Goal: Task Accomplishment & Management: Manage account settings

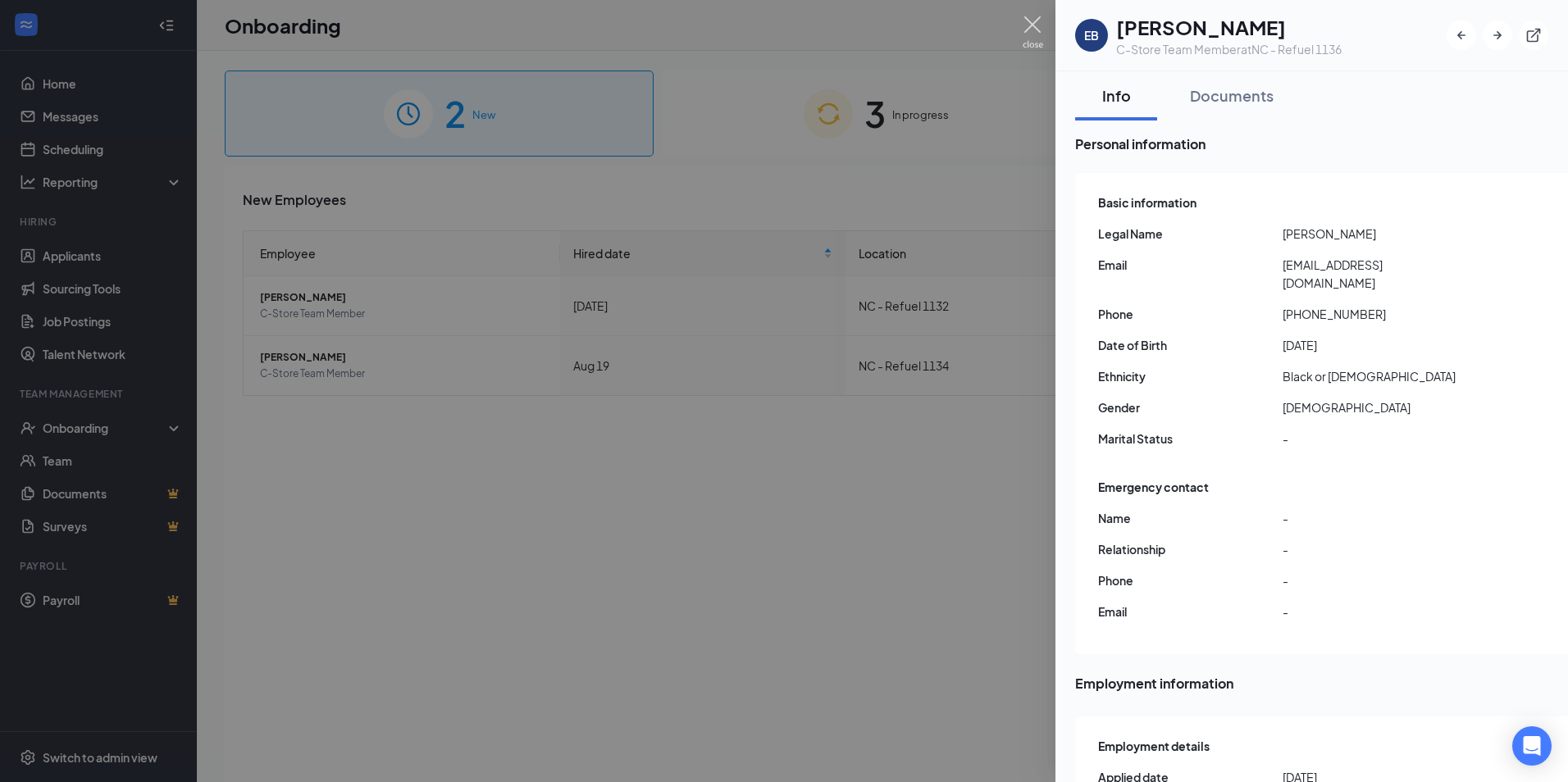
click at [1033, 29] on img at bounding box center [1033, 32] width 21 height 32
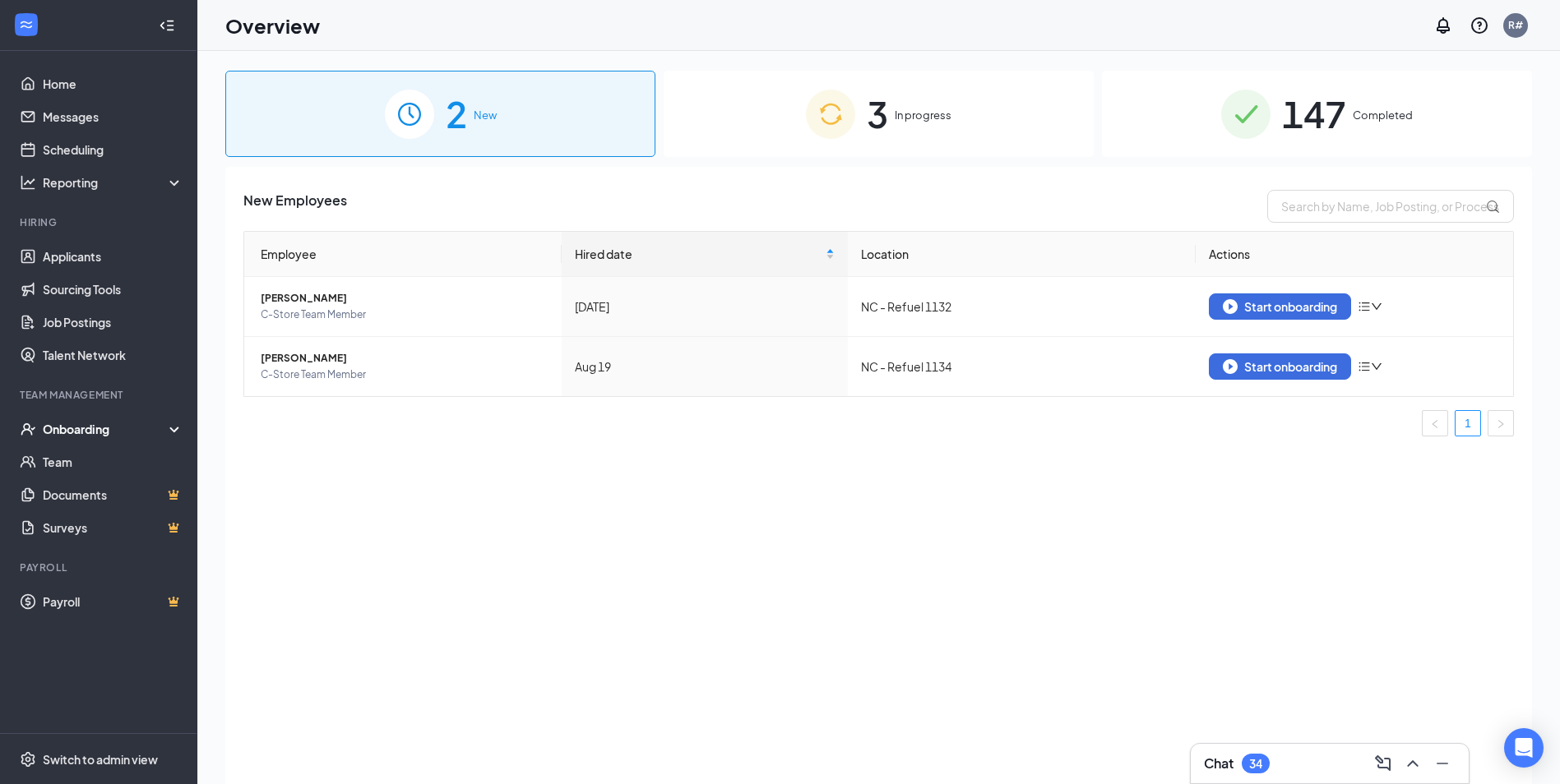
click at [909, 114] on span "In progress" at bounding box center [922, 115] width 56 height 16
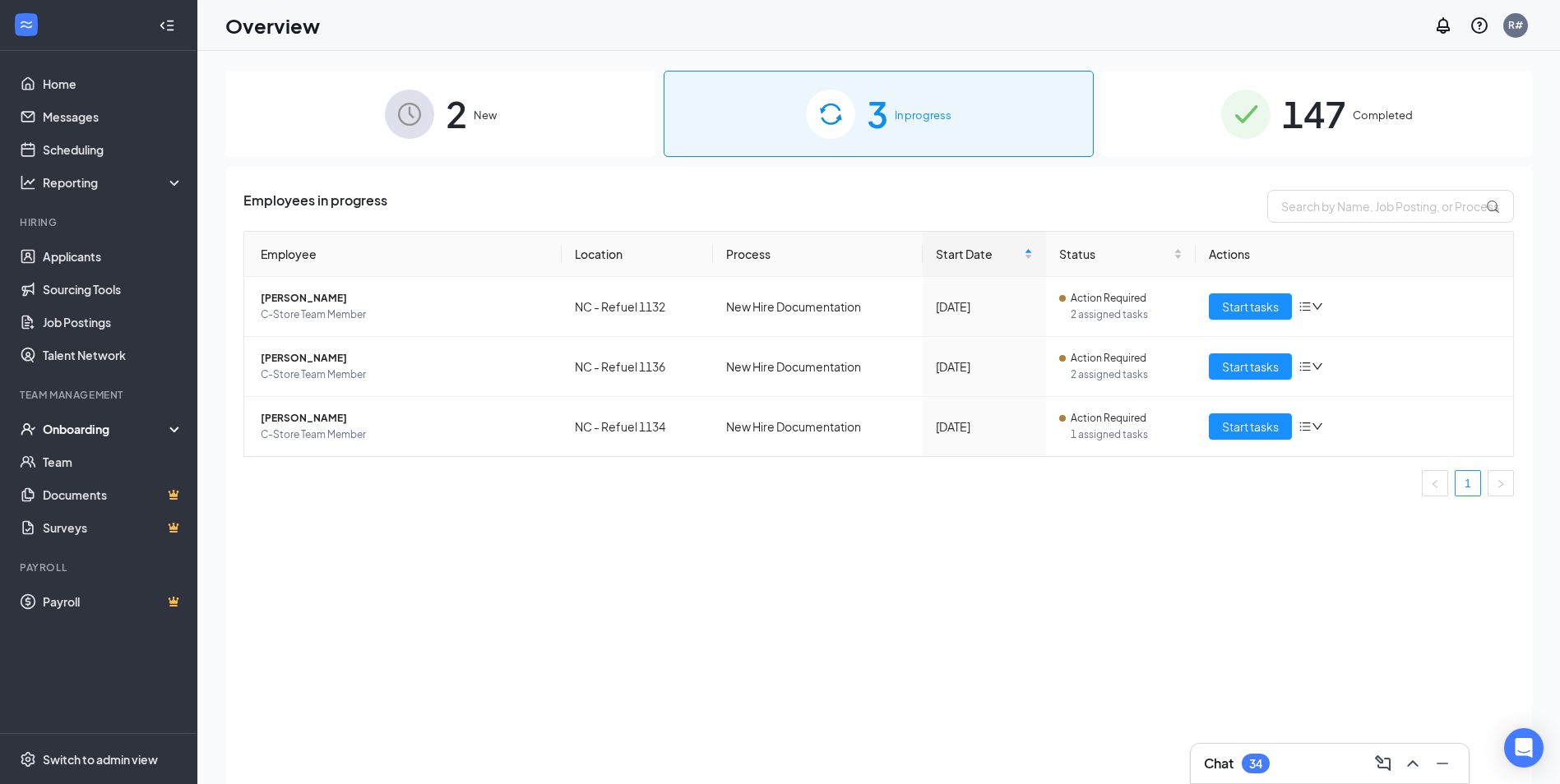
click at [411, 128] on img at bounding box center [410, 115] width 50 height 50
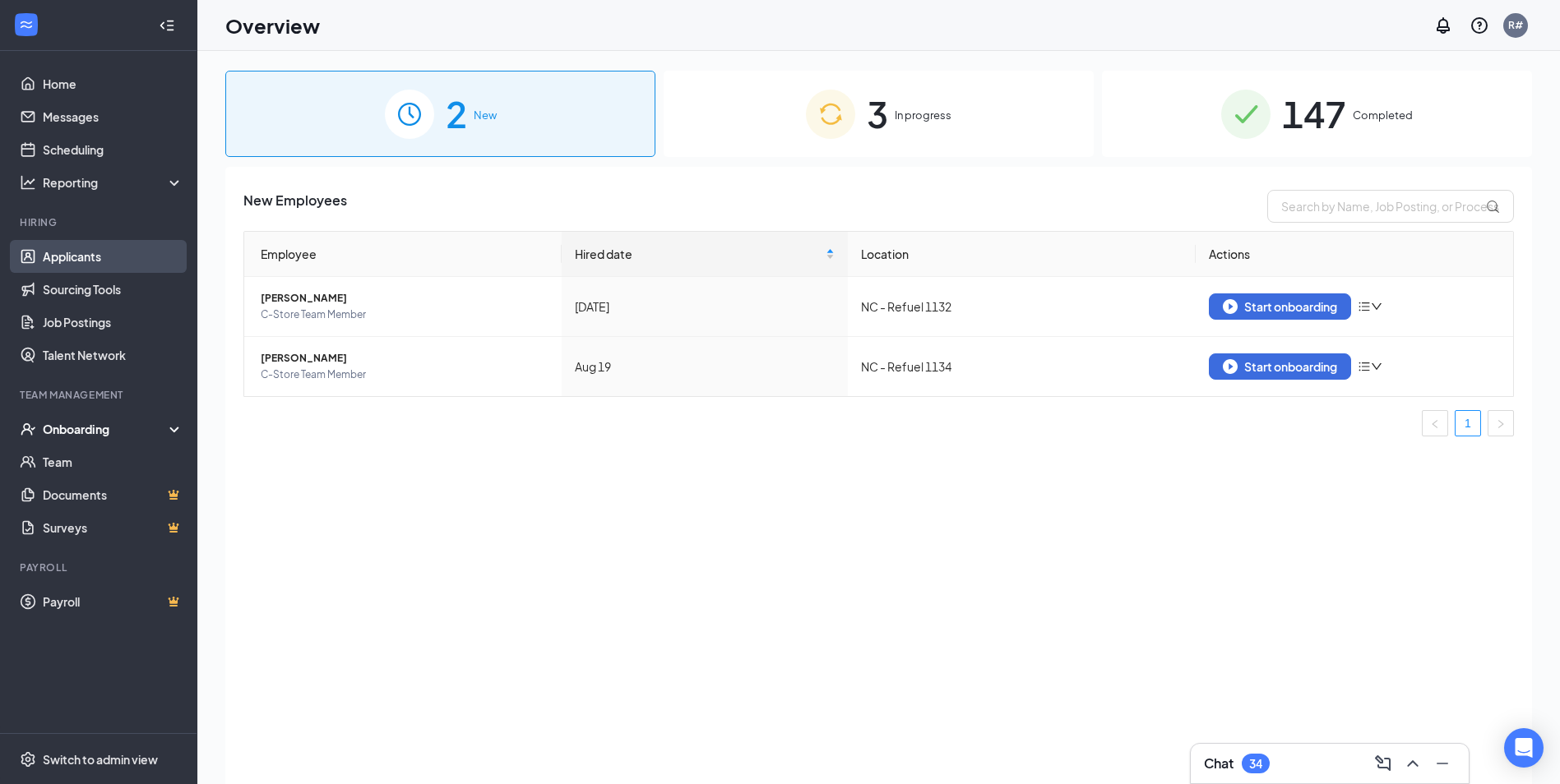
click at [92, 257] on link "Applicants" at bounding box center [113, 256] width 140 height 32
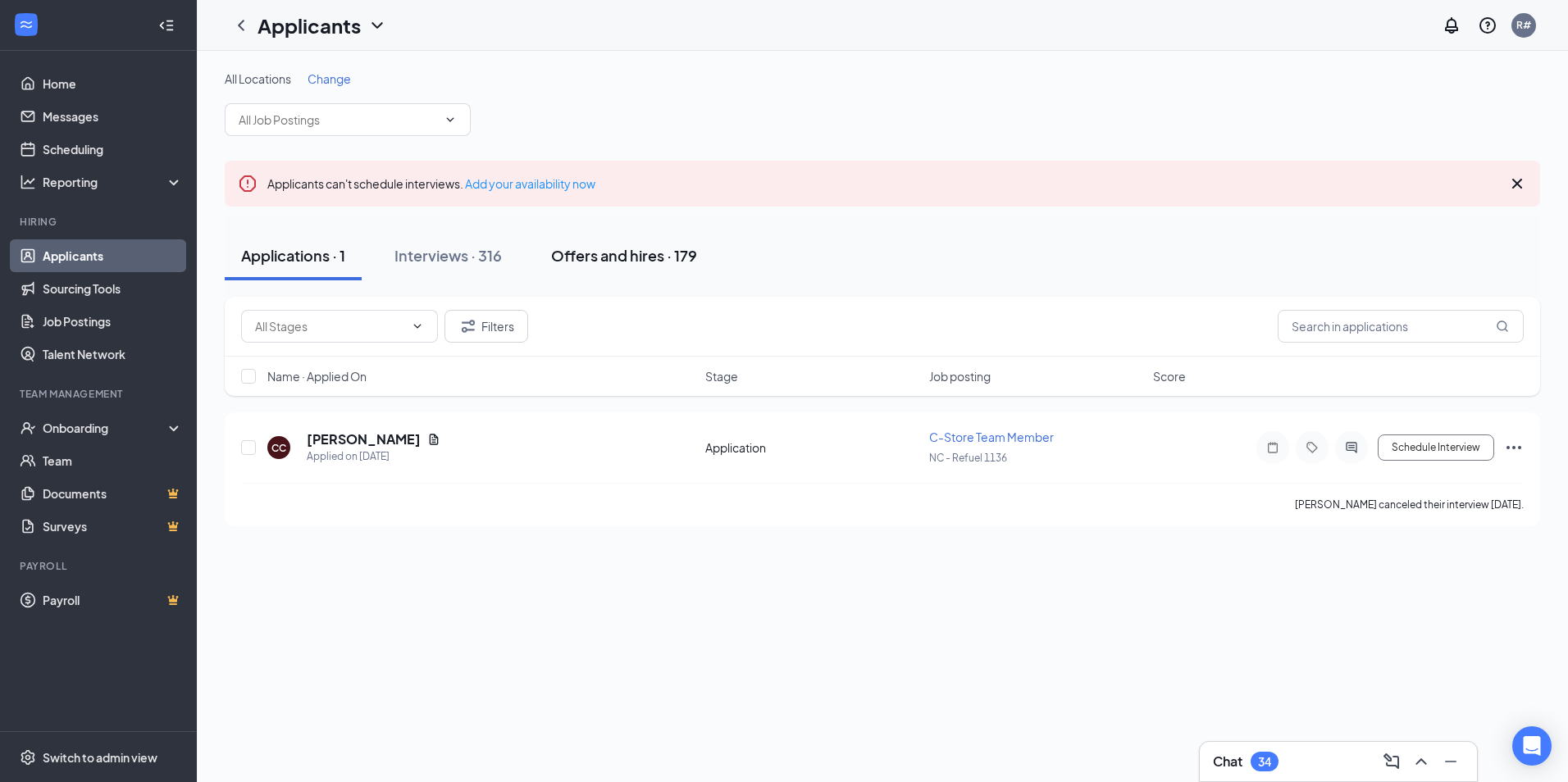
click at [621, 257] on div "Offers and hires · 179" at bounding box center [623, 255] width 146 height 21
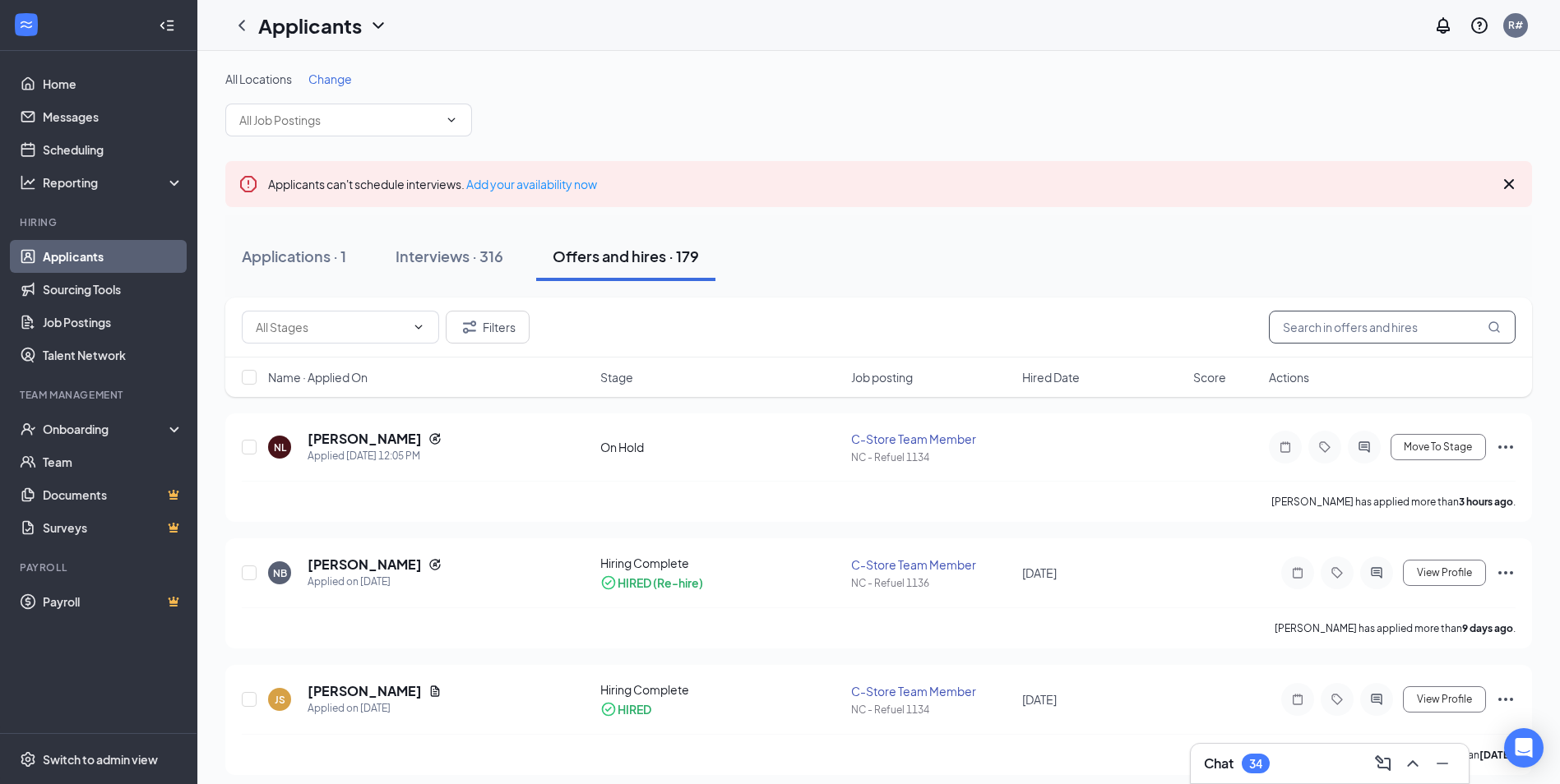
click at [1418, 325] on input "text" at bounding box center [1392, 327] width 246 height 32
click at [325, 257] on div "Applications · 1" at bounding box center [293, 256] width 104 height 21
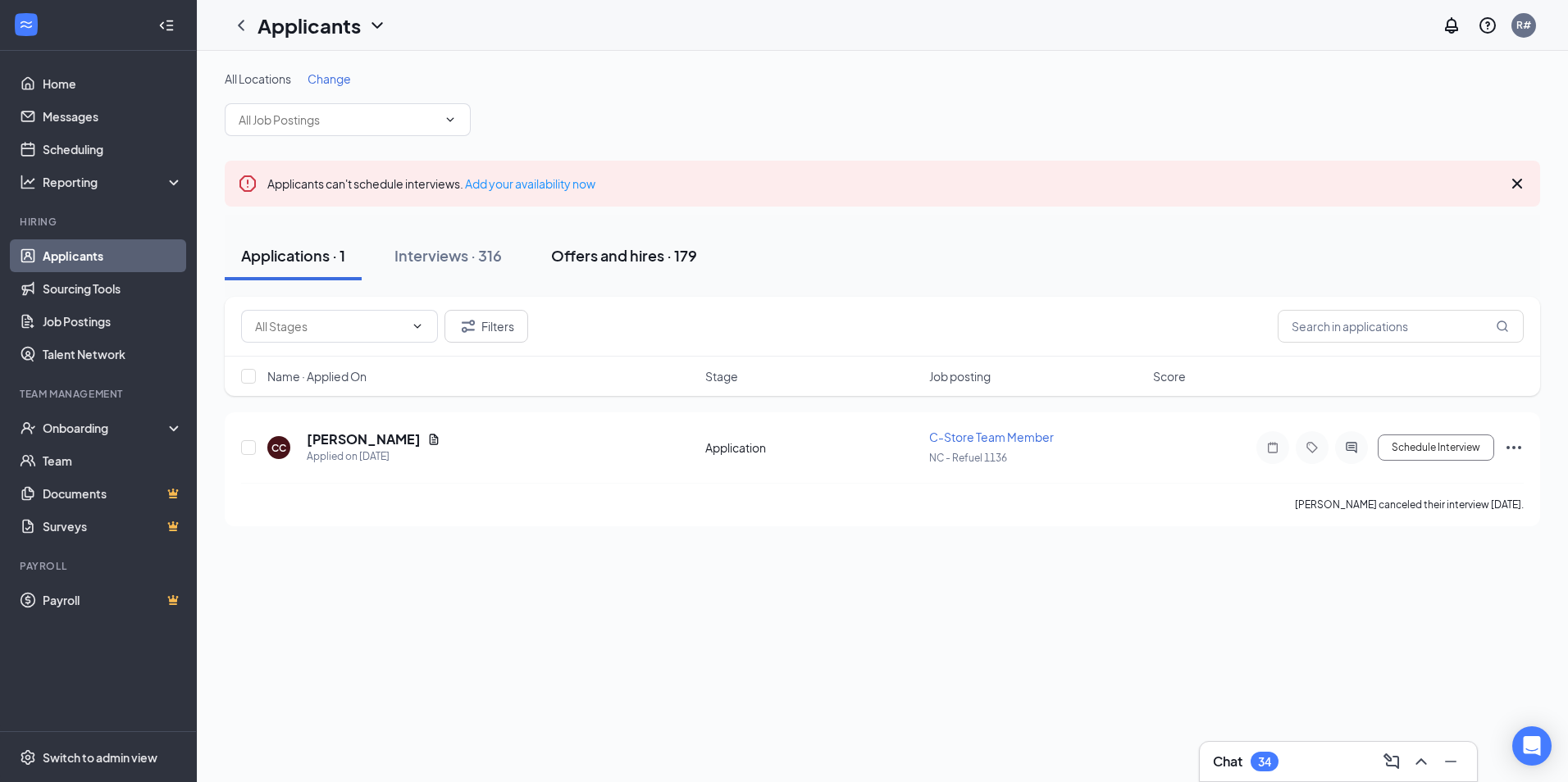
click at [597, 245] on div "Offers and hires · 179" at bounding box center [623, 255] width 146 height 21
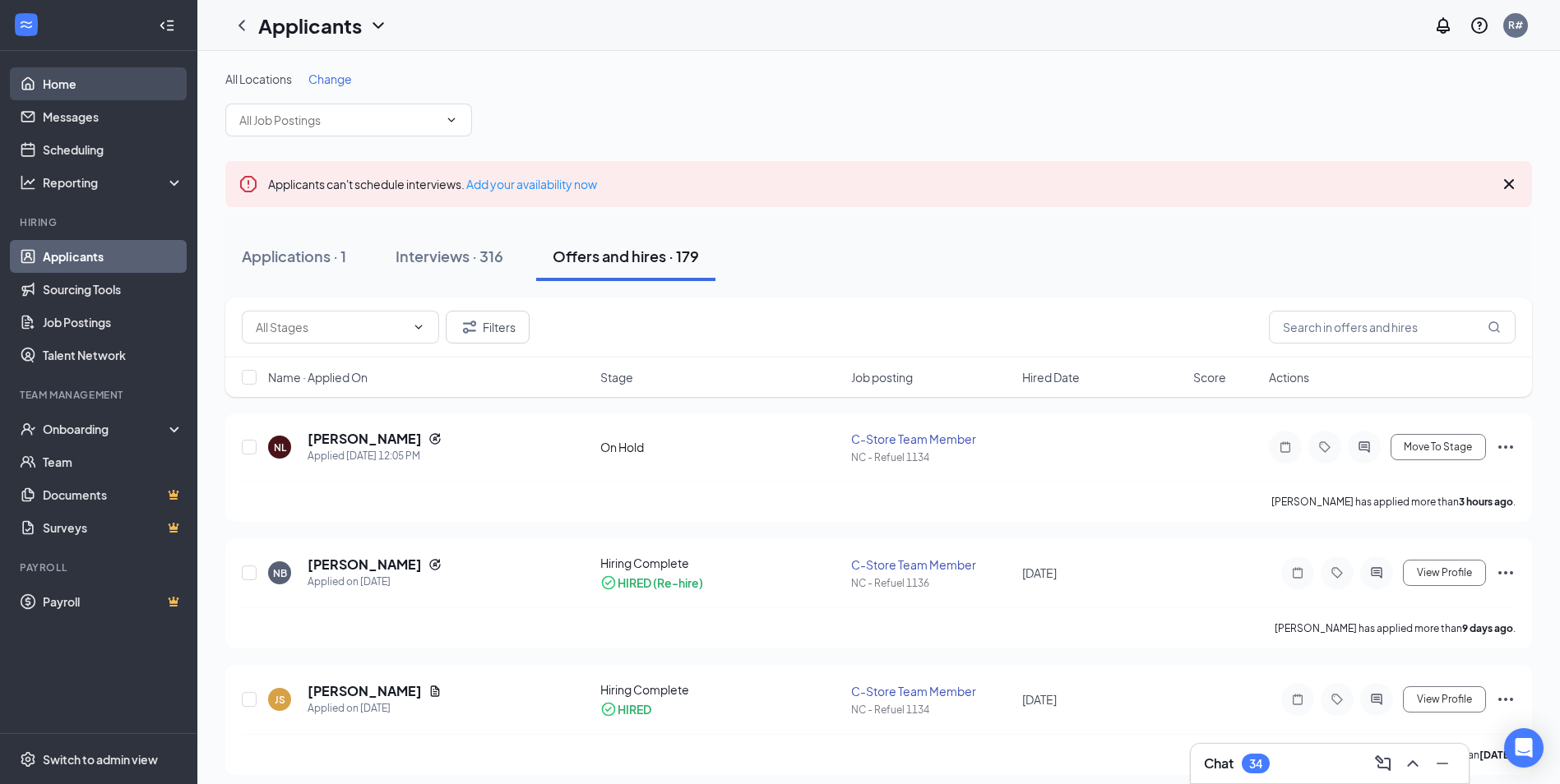
click at [76, 86] on link "Home" at bounding box center [113, 84] width 140 height 32
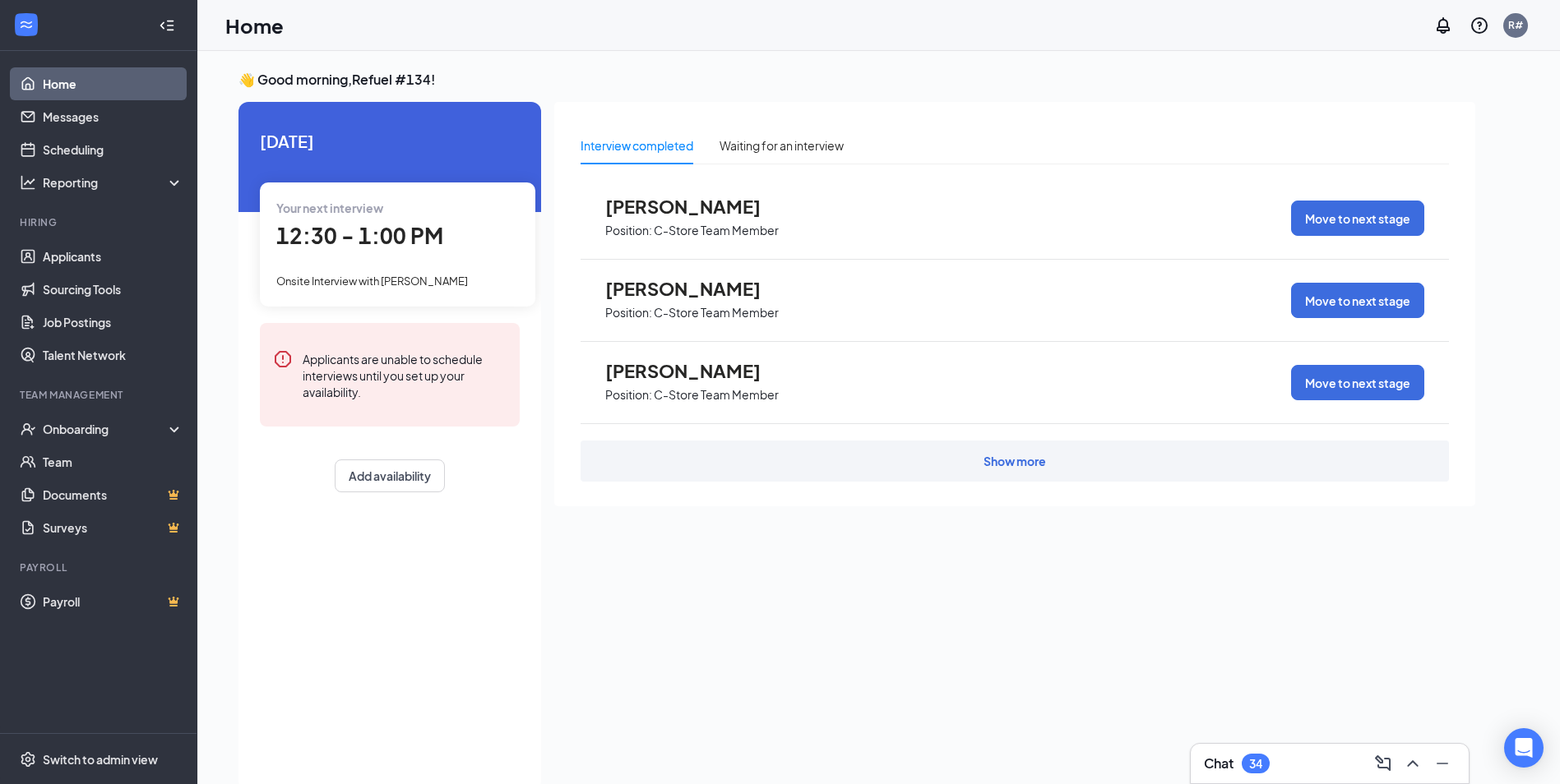
click at [1017, 463] on div "Show more" at bounding box center [1014, 460] width 62 height 16
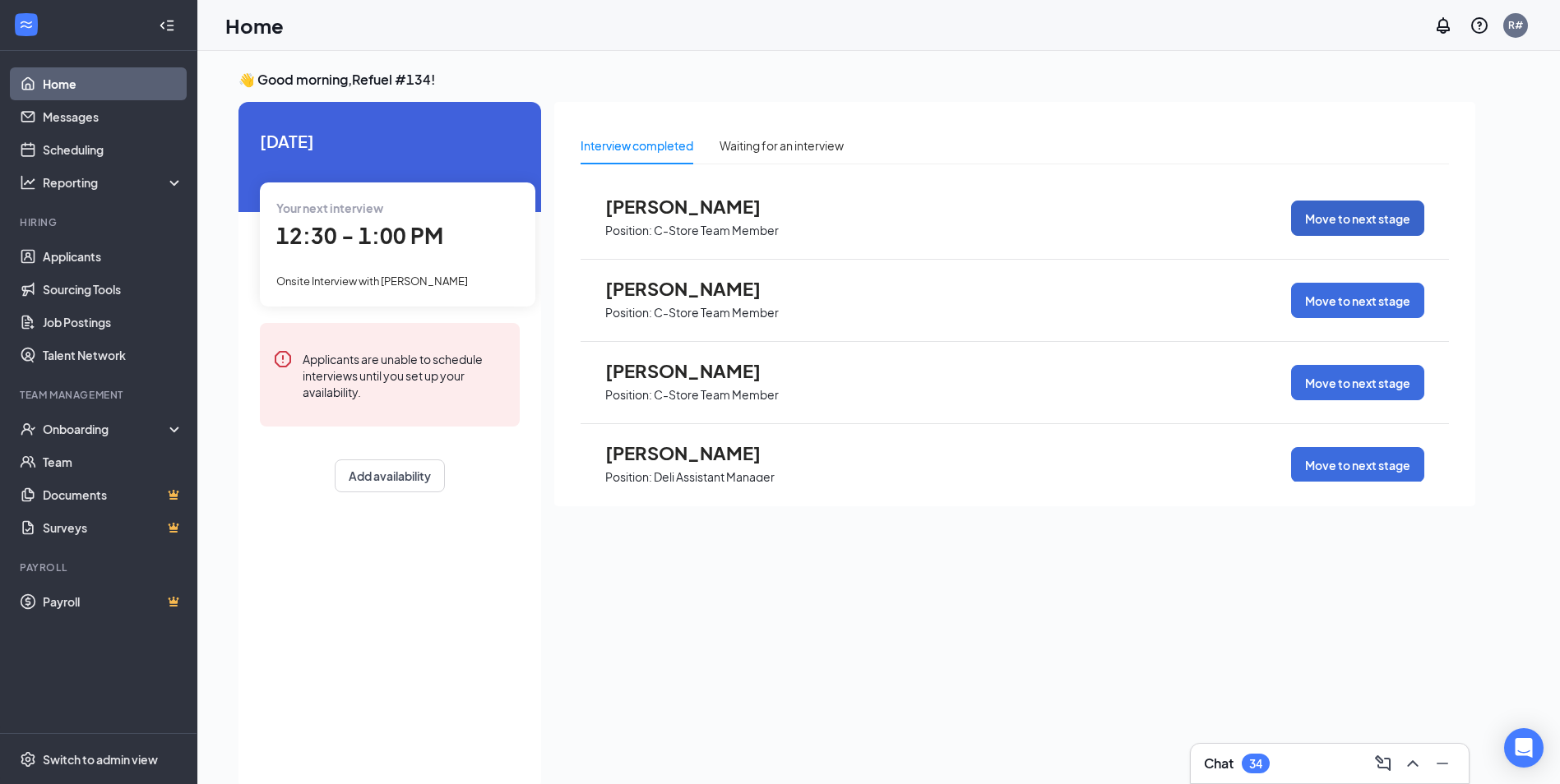
click at [1342, 225] on button "Move to next stage" at bounding box center [1357, 218] width 133 height 35
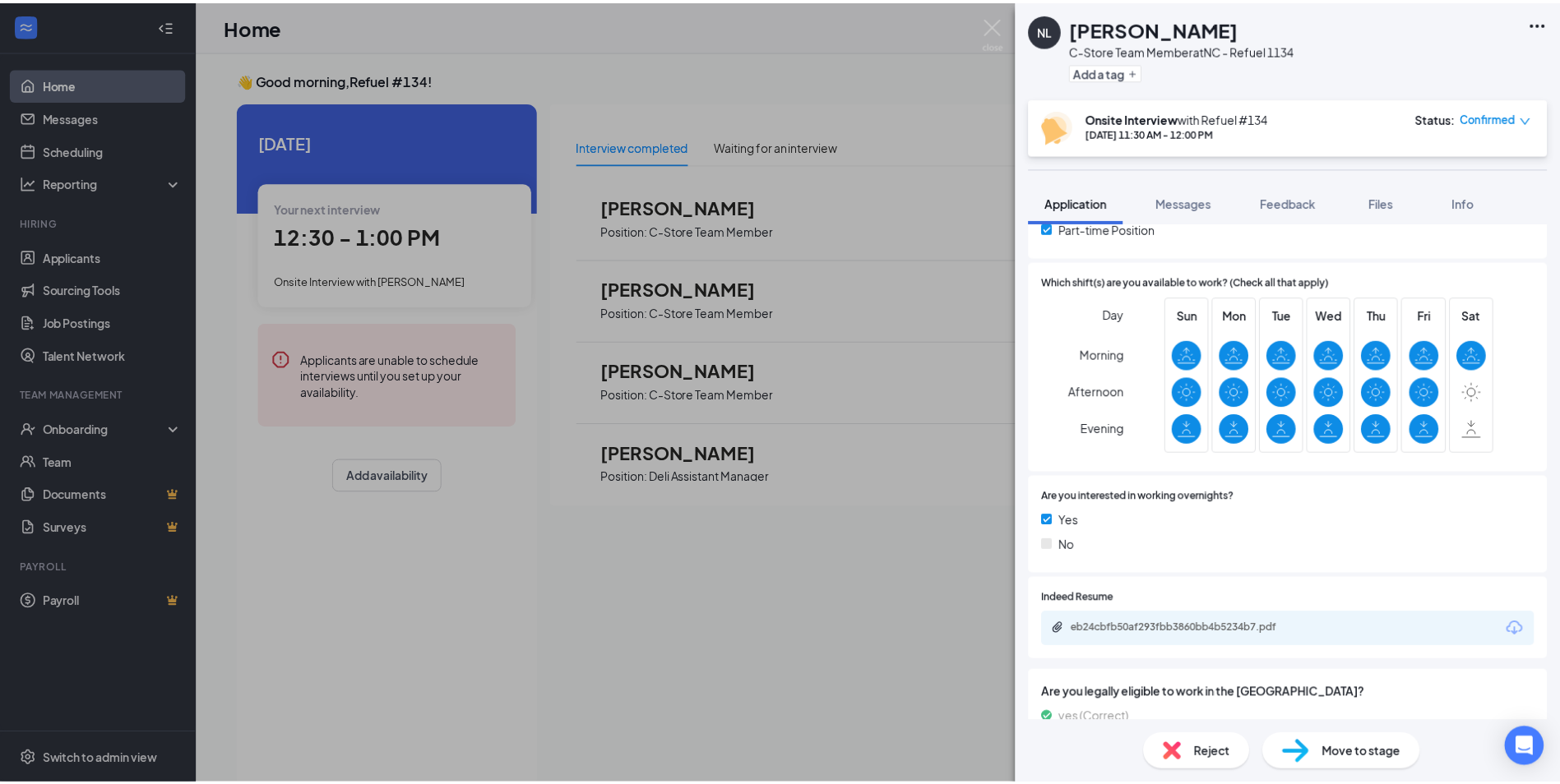
scroll to position [411, 0]
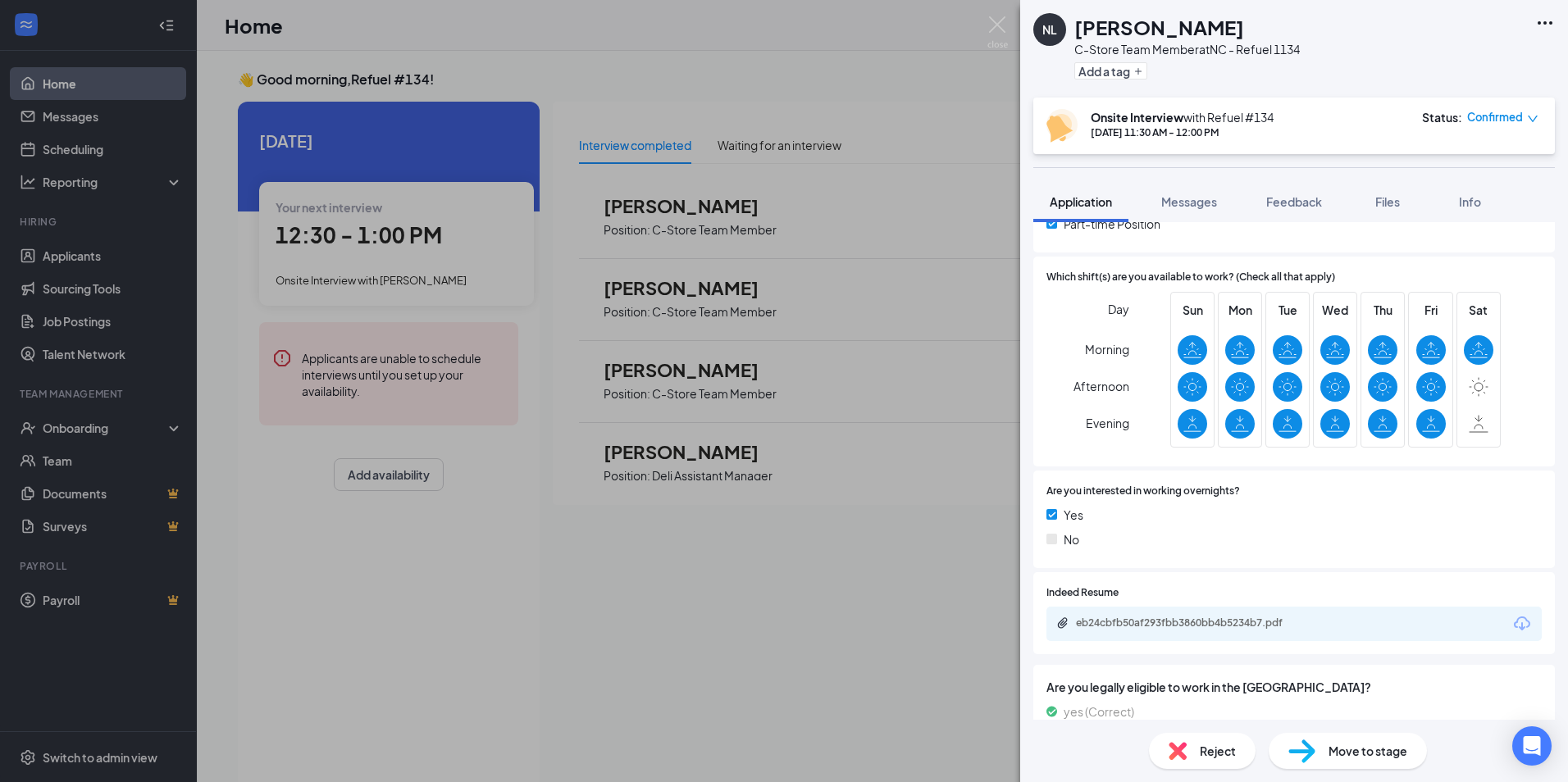
click at [1341, 762] on div "Move to stage" at bounding box center [1347, 751] width 158 height 36
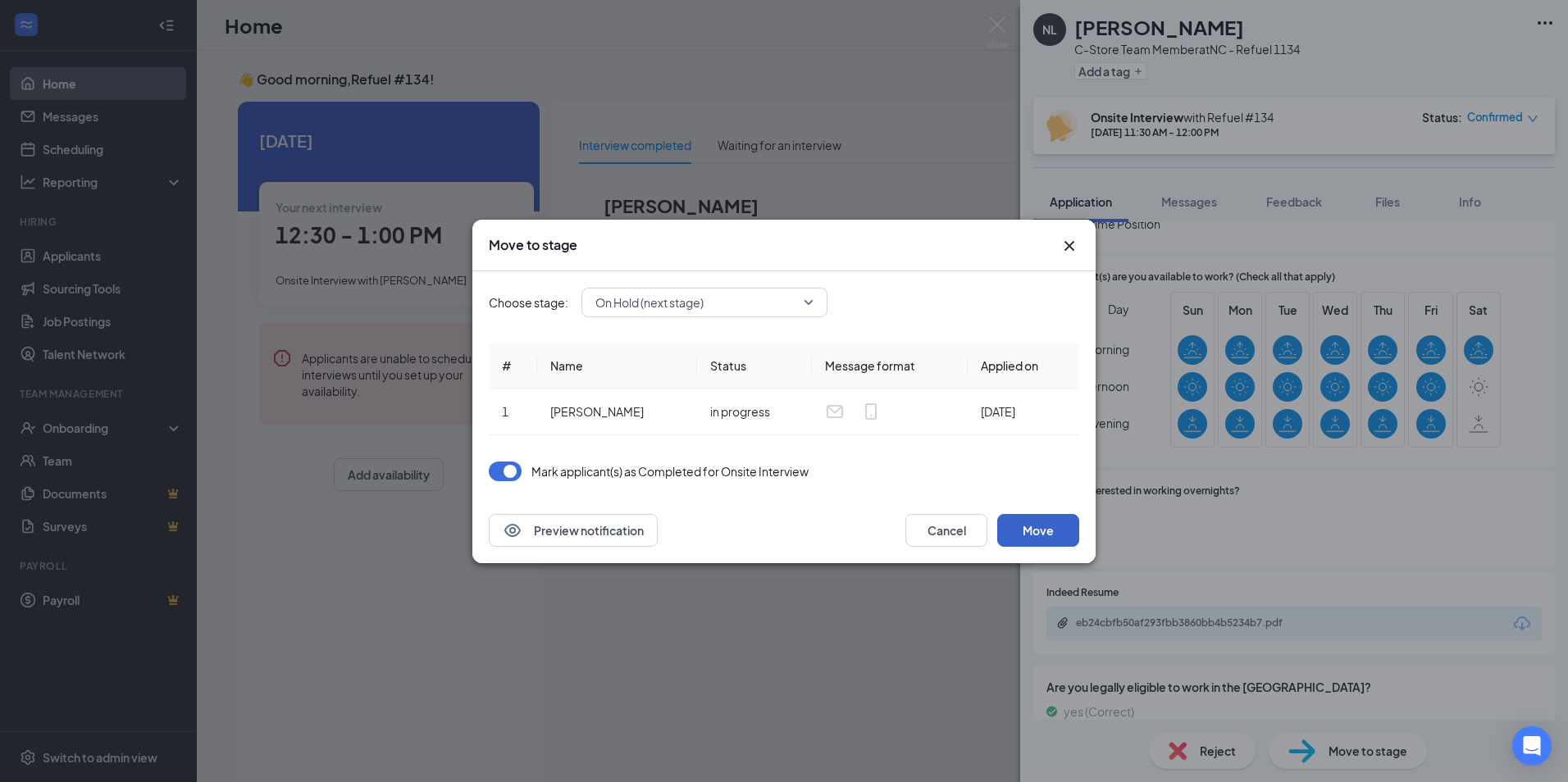
click at [1035, 524] on button "Move" at bounding box center [1038, 531] width 82 height 32
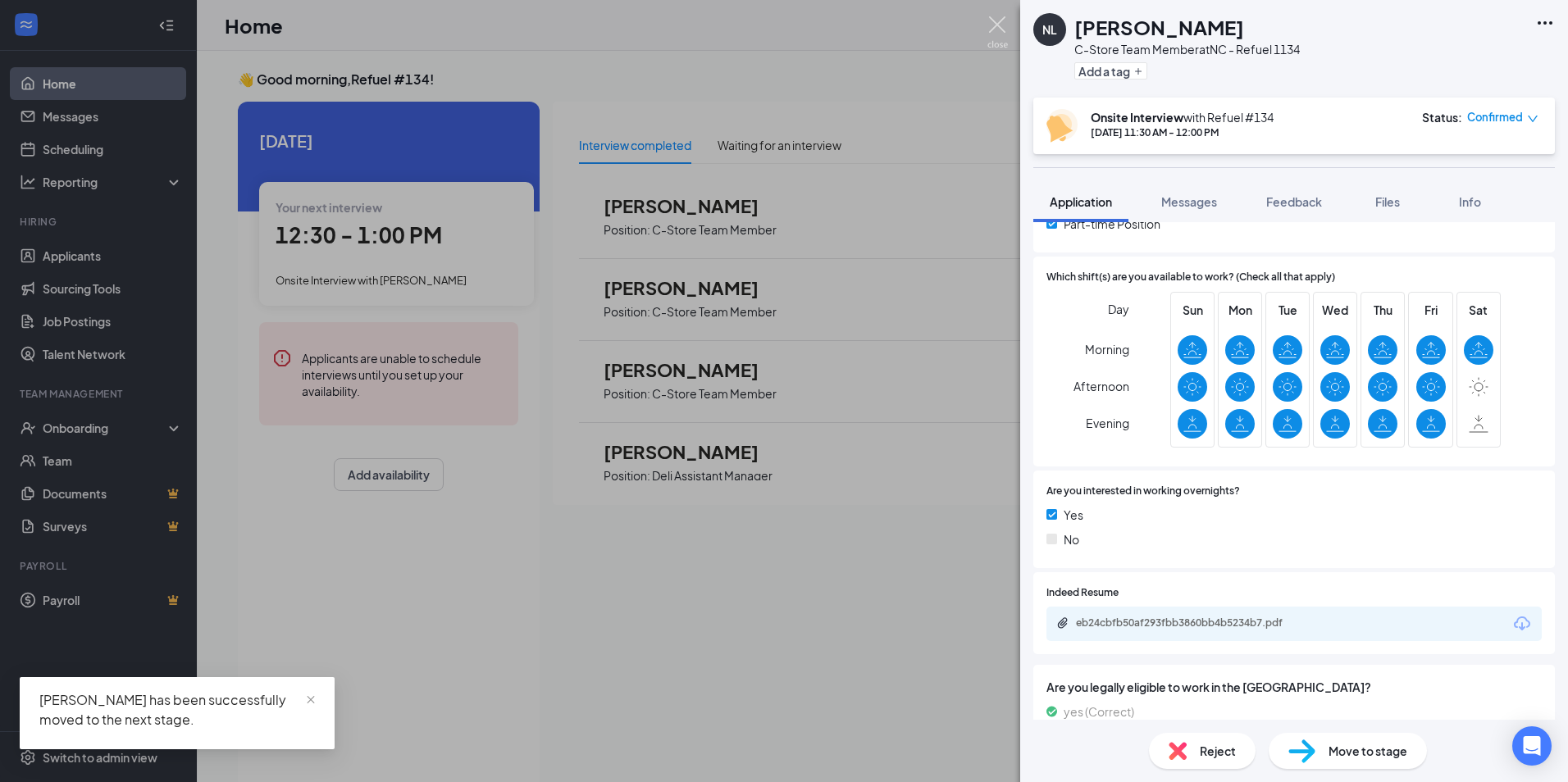
click at [999, 22] on img at bounding box center [997, 32] width 21 height 32
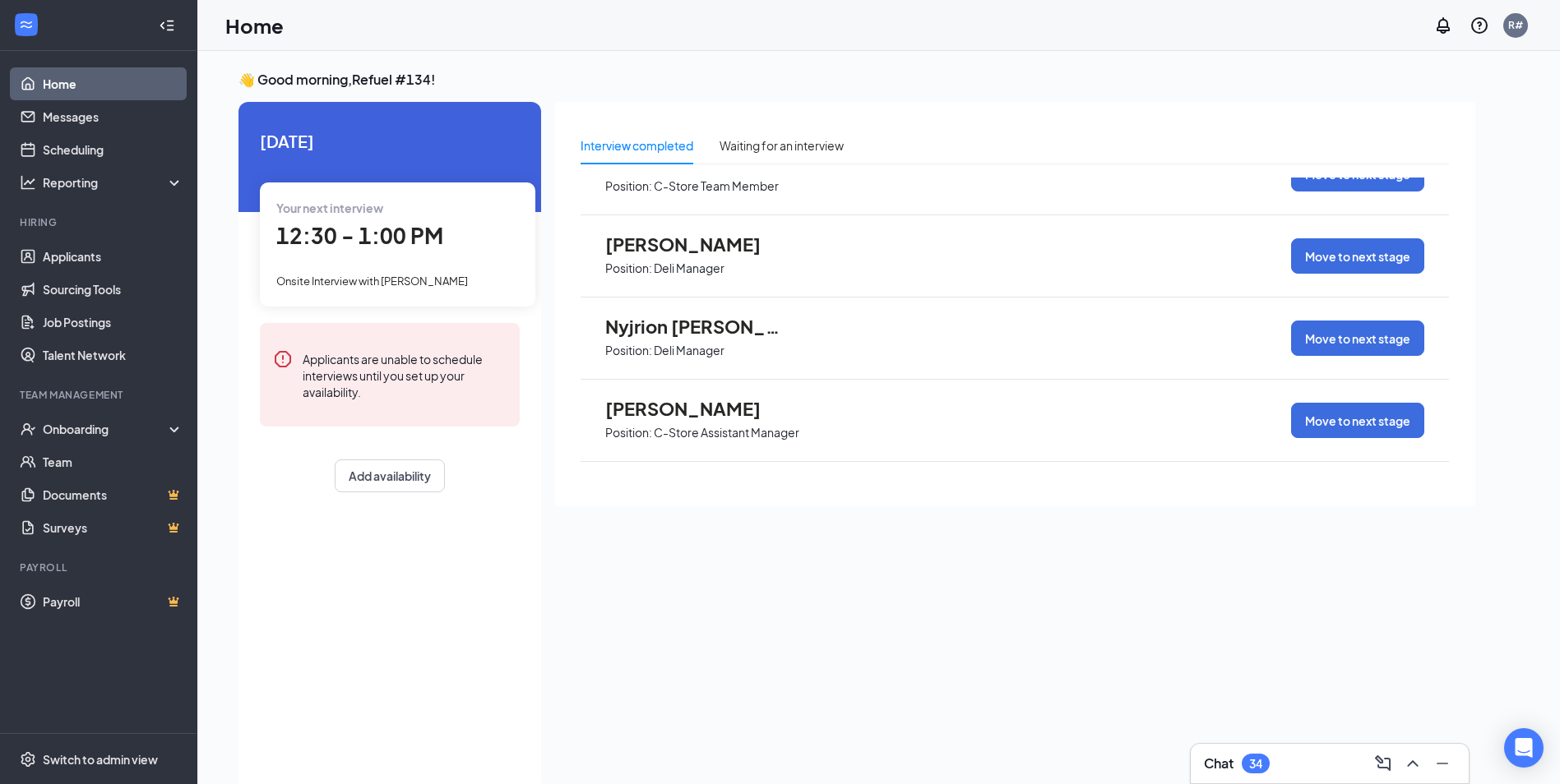
scroll to position [1397, 0]
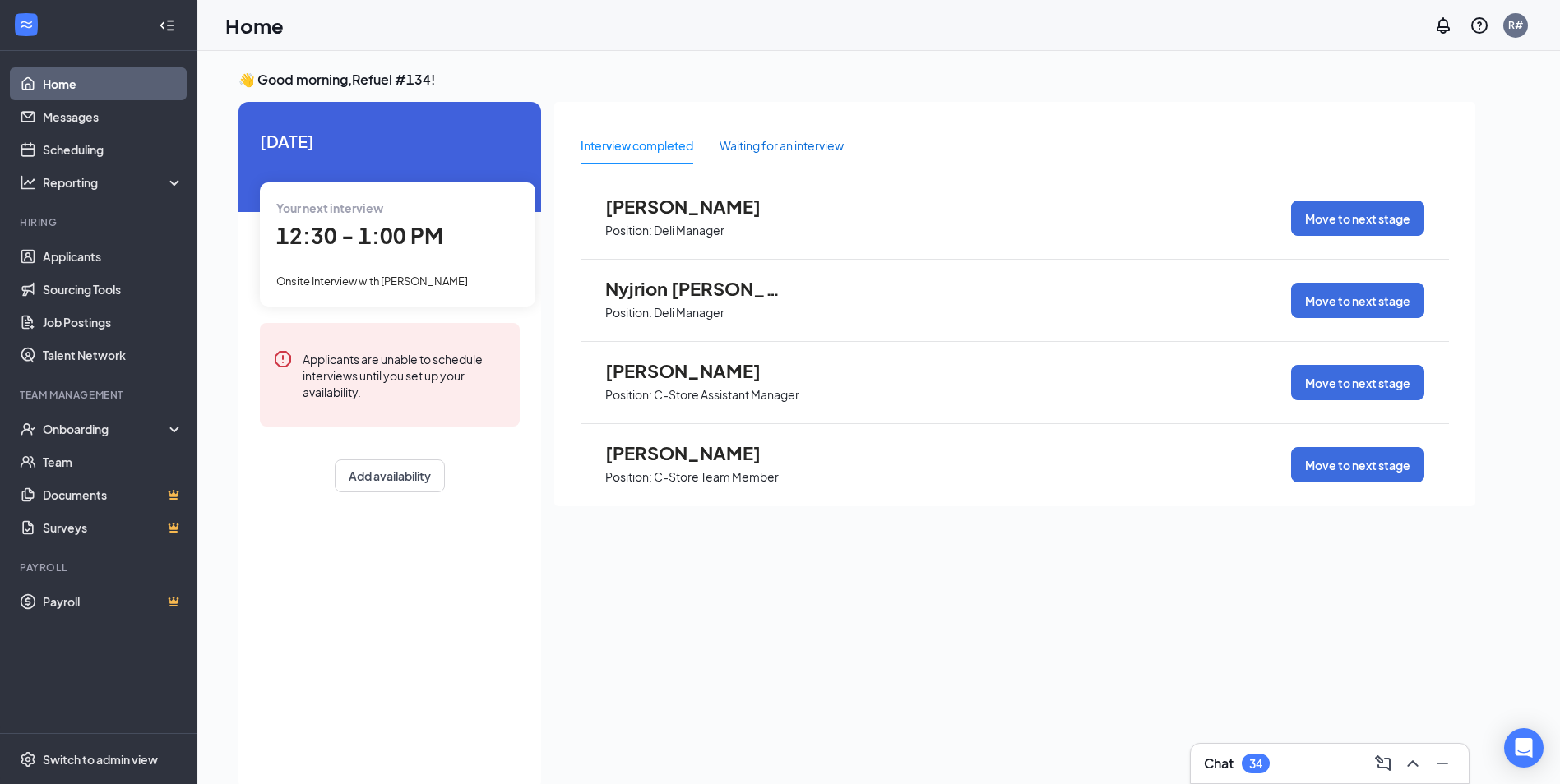
click at [805, 145] on div "Waiting for an interview" at bounding box center [781, 145] width 124 height 18
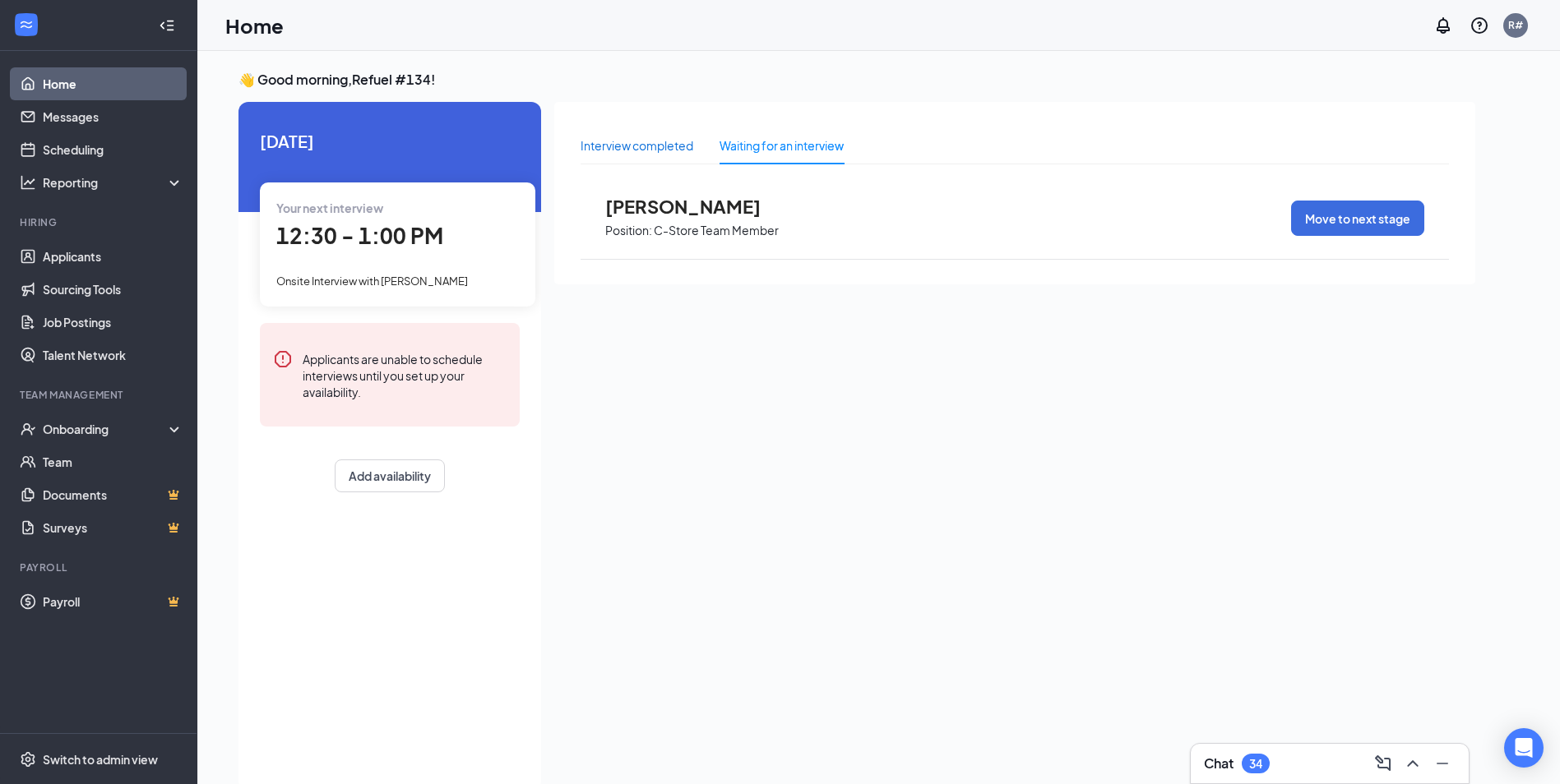
click at [655, 146] on div "Interview completed" at bounding box center [637, 145] width 113 height 18
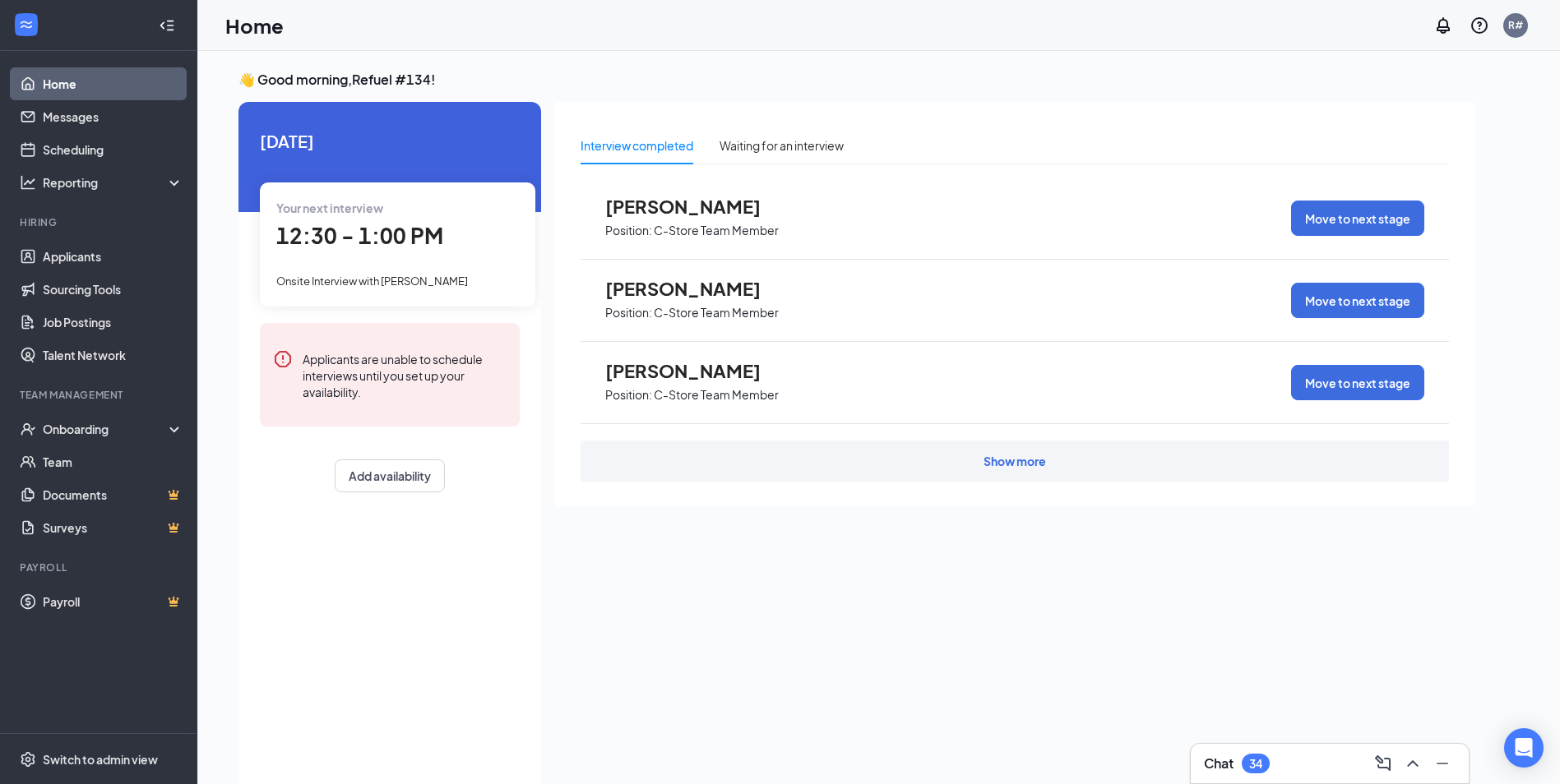
click at [1006, 456] on div "Show more" at bounding box center [1014, 460] width 62 height 16
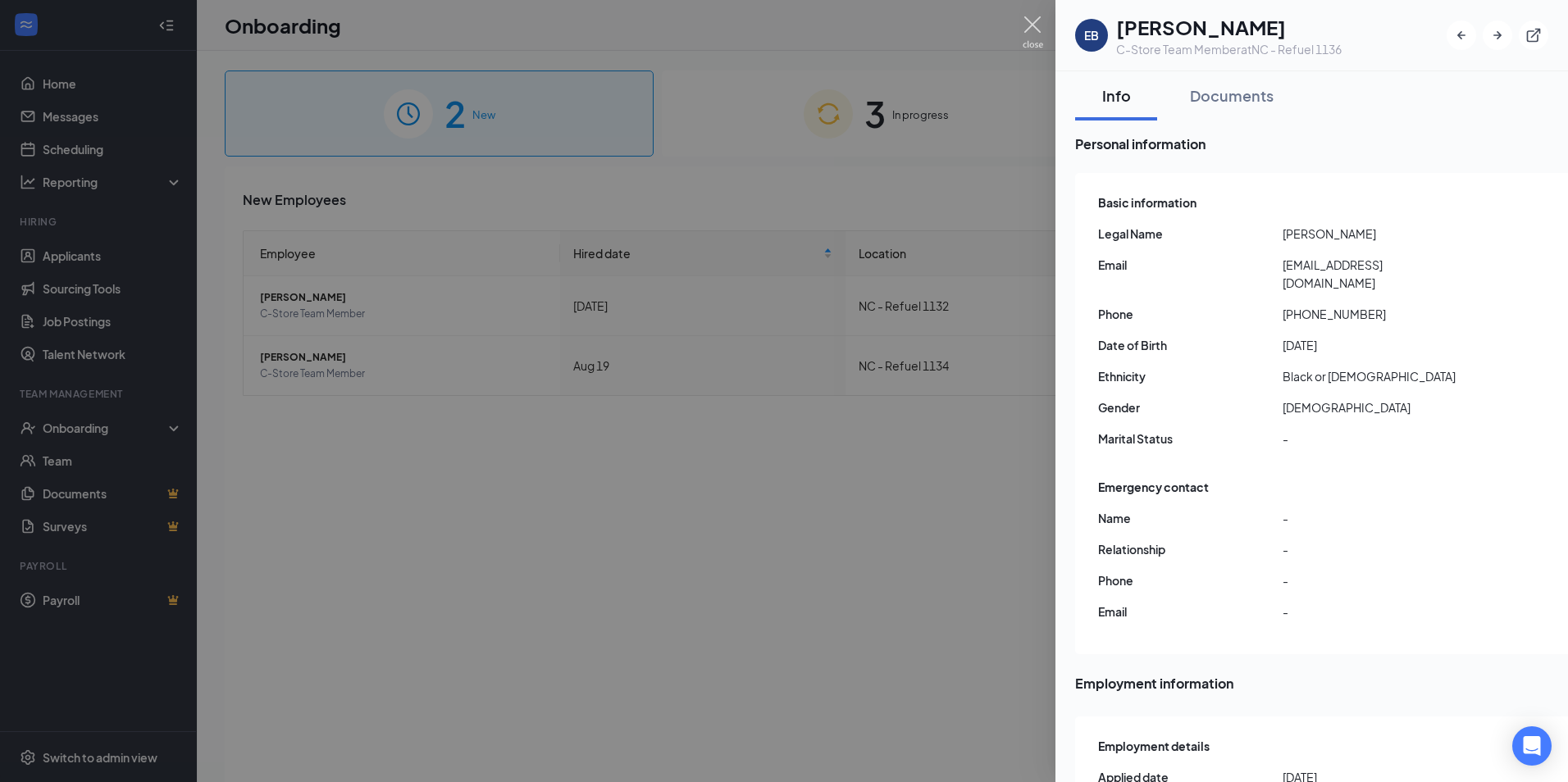
click at [1033, 30] on img at bounding box center [1033, 32] width 21 height 32
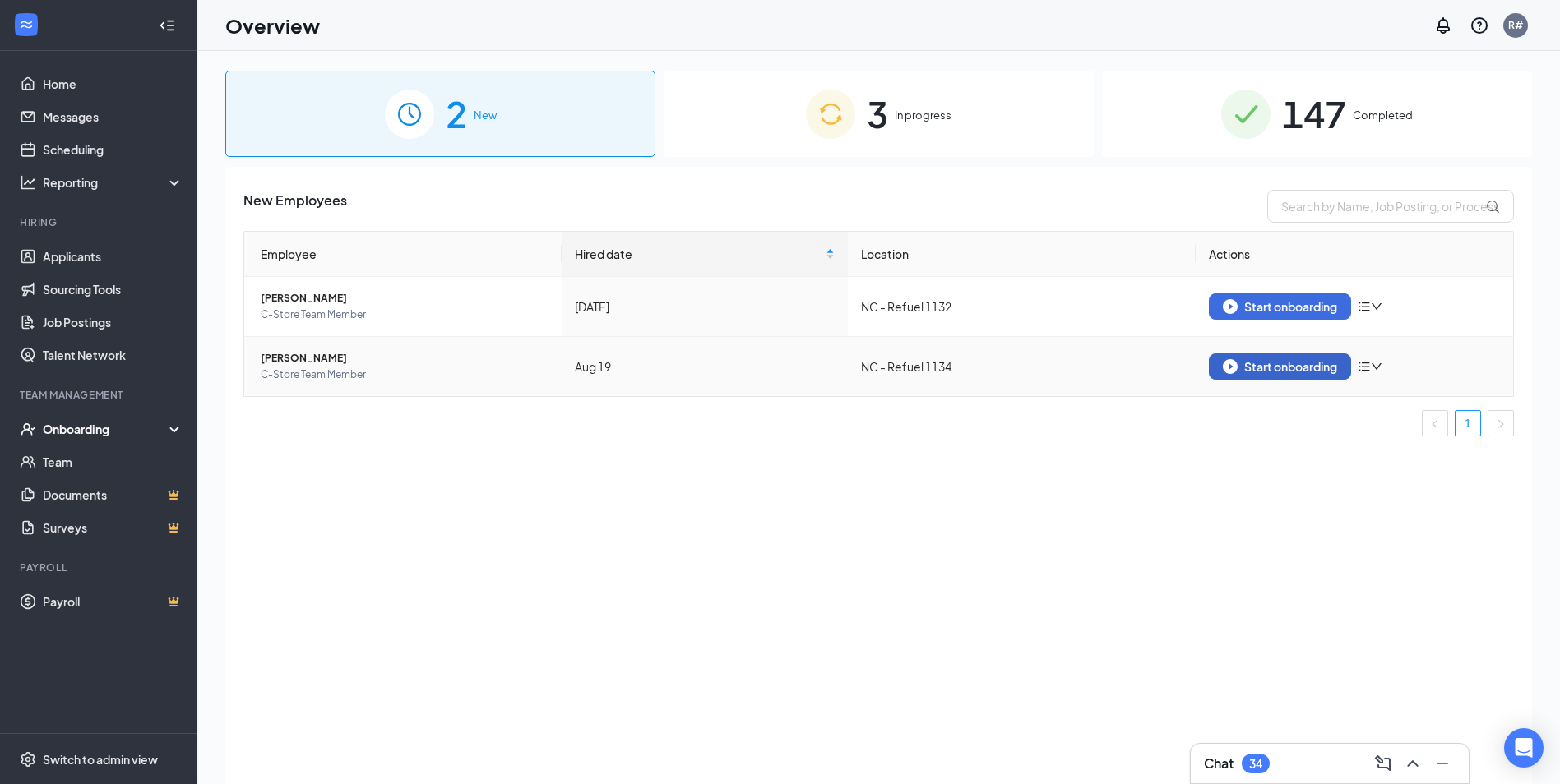
click at [1273, 369] on div "Start onboarding" at bounding box center [1280, 366] width 115 height 14
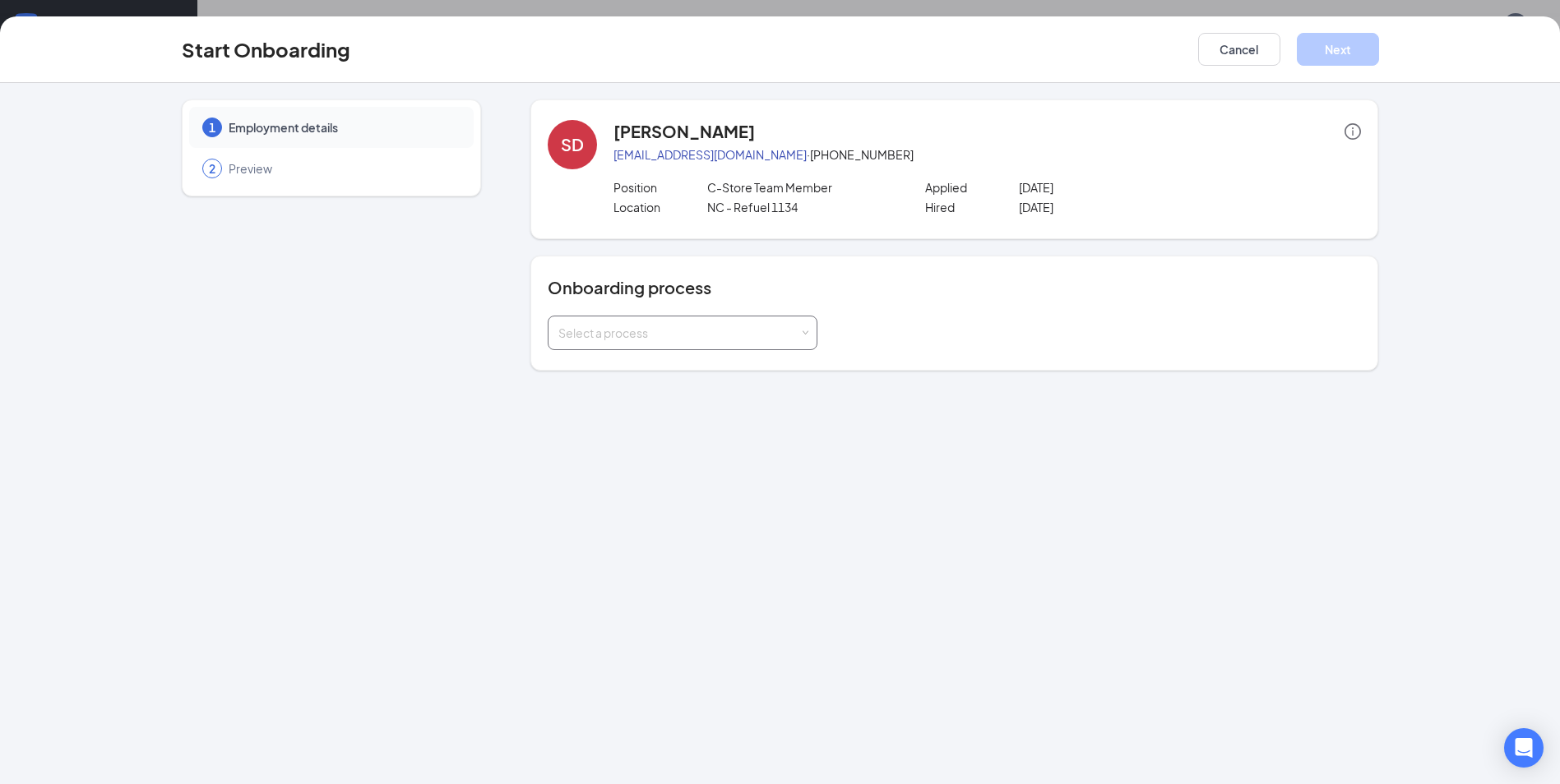
click at [774, 338] on div "Select a process" at bounding box center [678, 332] width 241 height 16
click at [738, 378] on li "New Hire Documentation" at bounding box center [682, 368] width 269 height 30
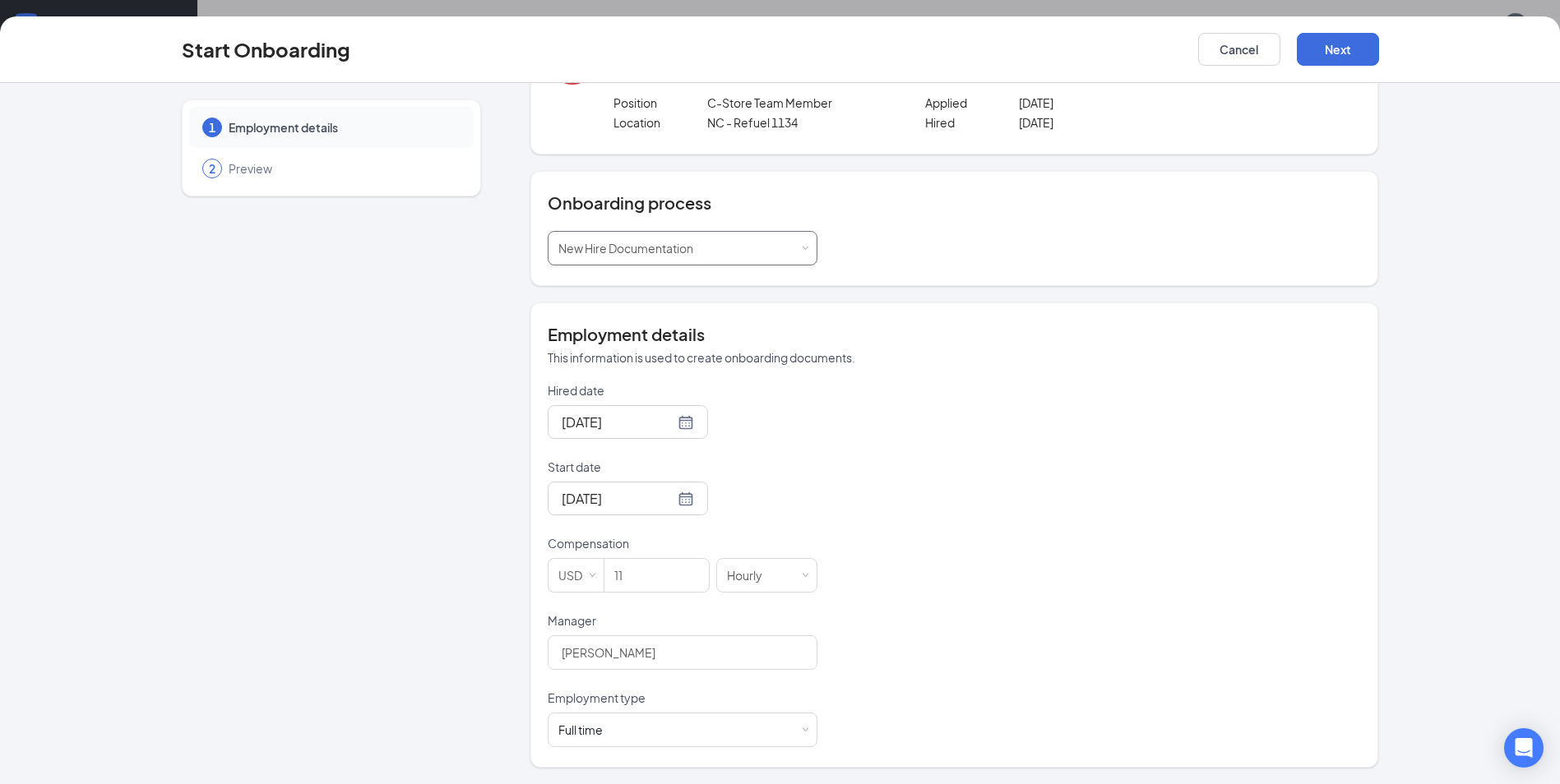
scroll to position [74, 0]
click at [1331, 53] on button "Next" at bounding box center [1337, 49] width 82 height 32
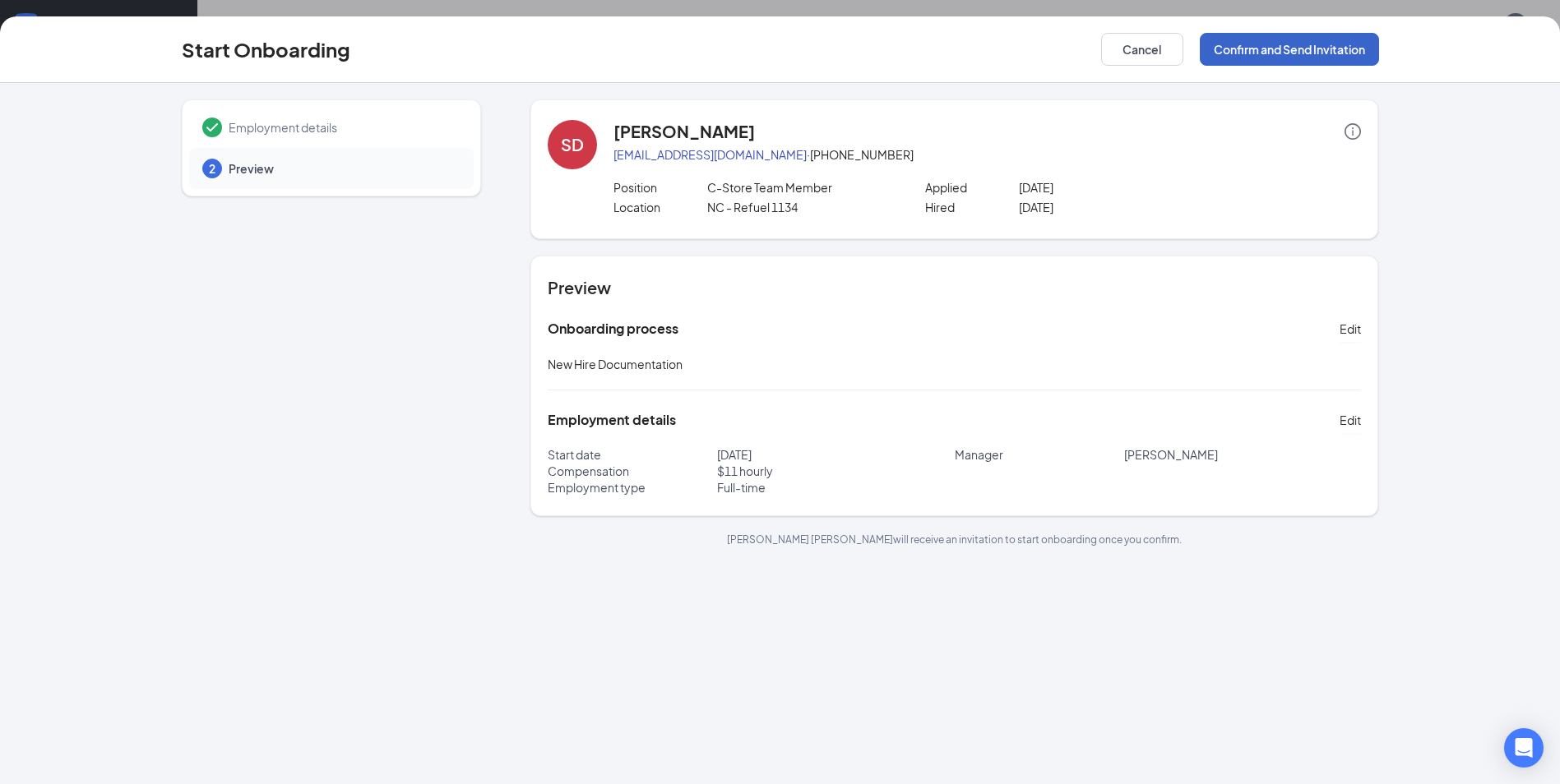
click at [1300, 58] on button "Confirm and Send Invitation" at bounding box center [1290, 49] width 180 height 32
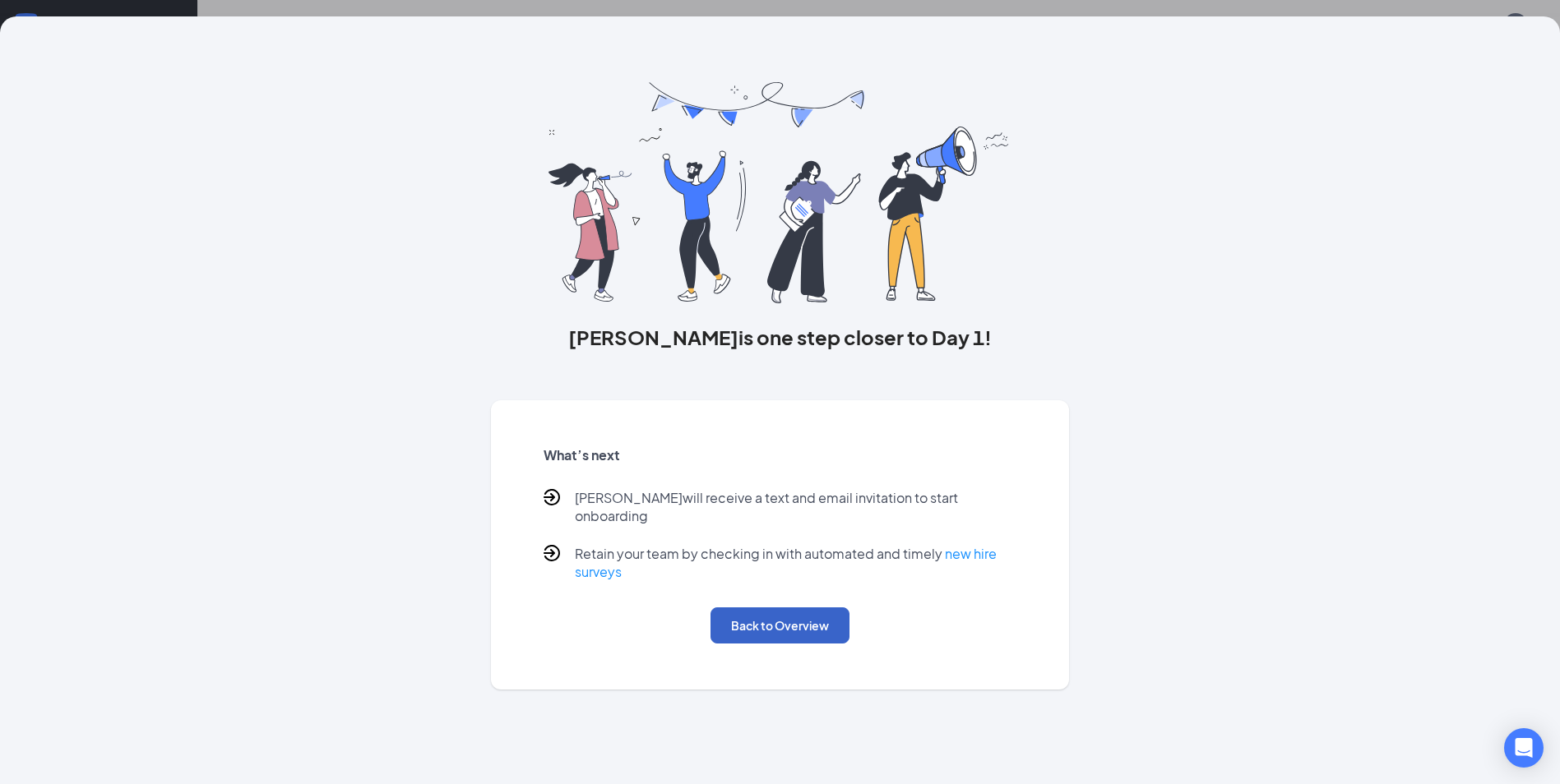
click at [769, 607] on button "Back to Overview" at bounding box center [780, 625] width 139 height 36
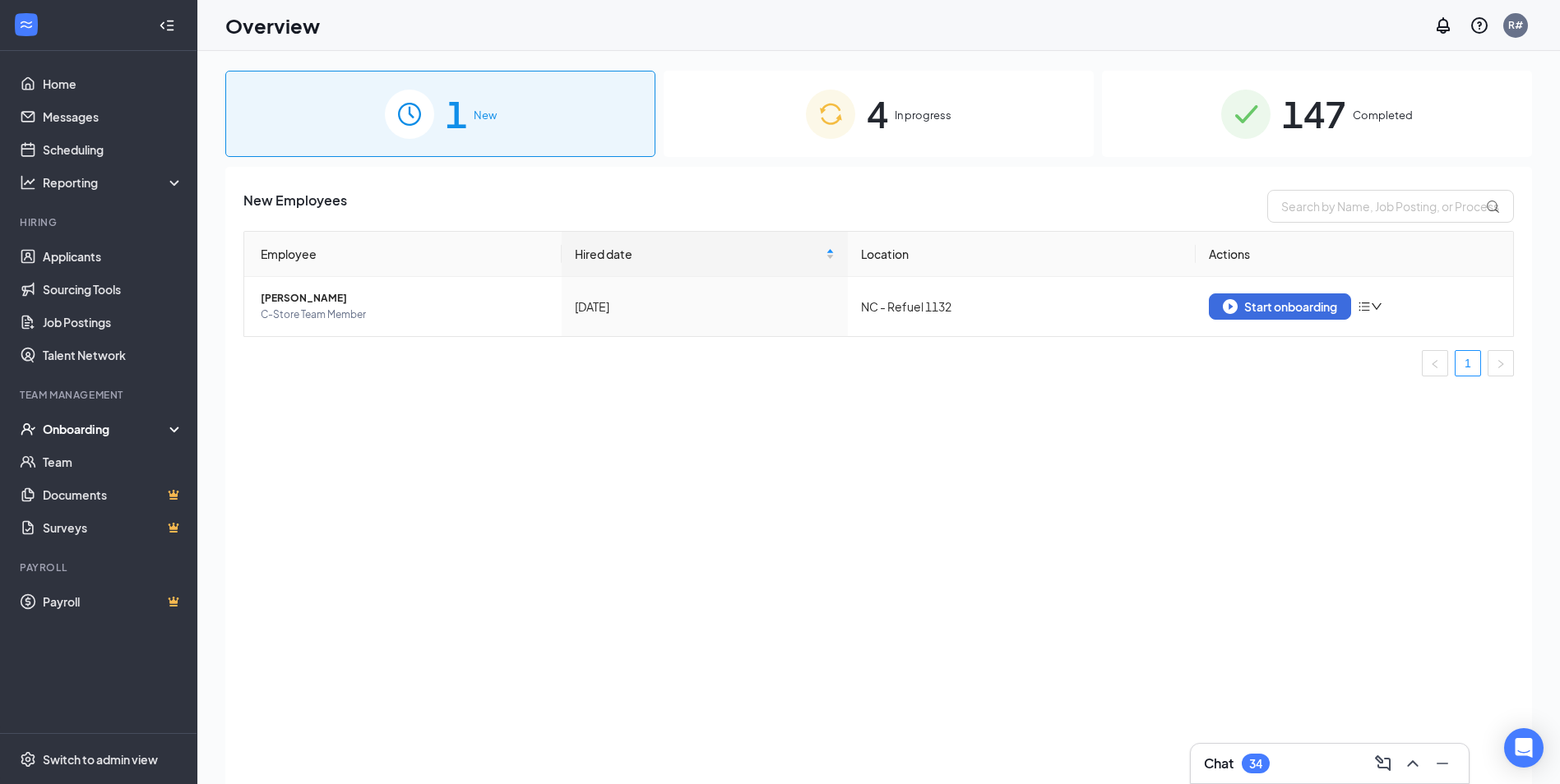
click at [876, 126] on span "4" at bounding box center [877, 114] width 21 height 56
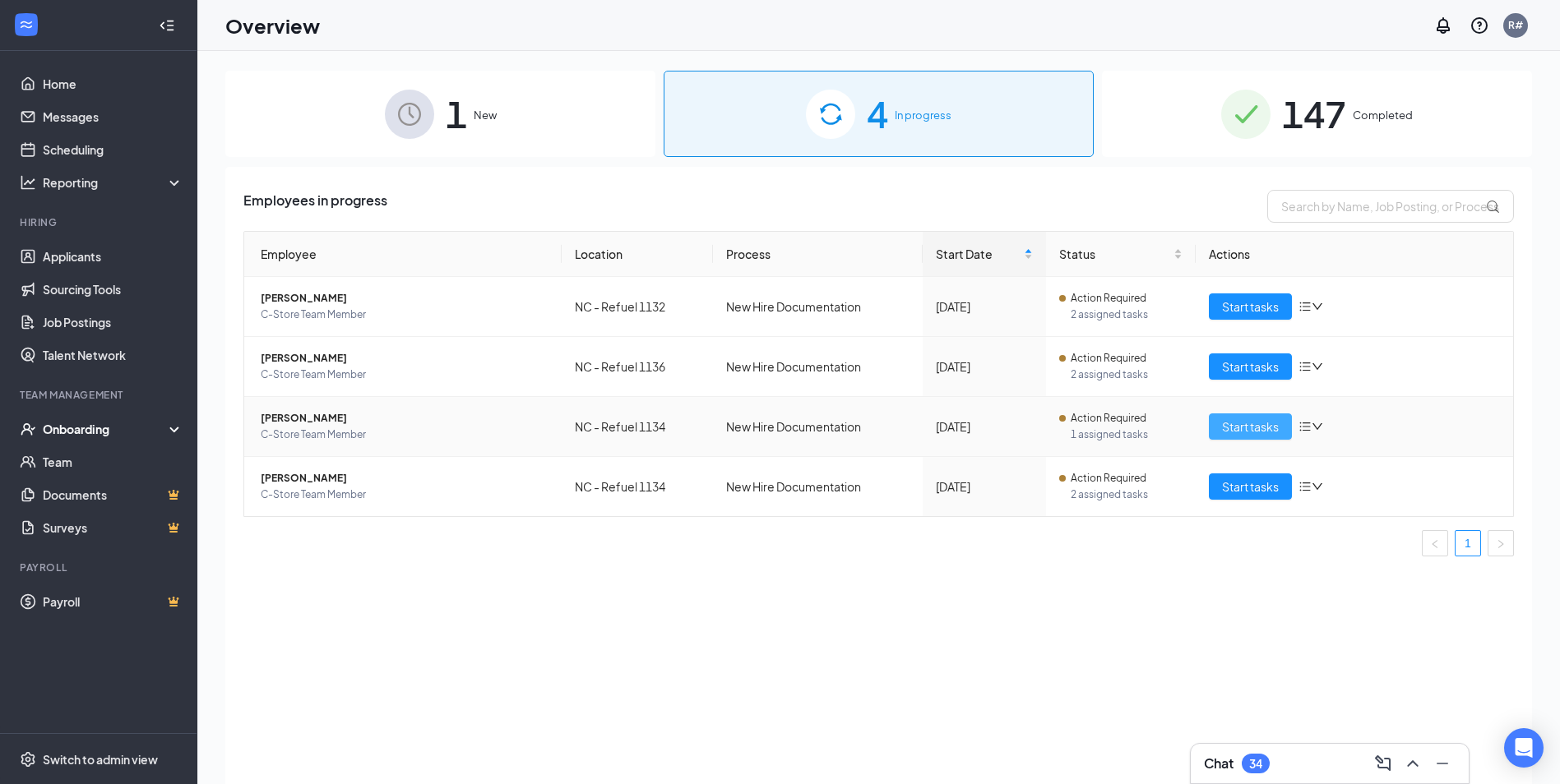
click at [1229, 427] on span "Start tasks" at bounding box center [1250, 426] width 56 height 18
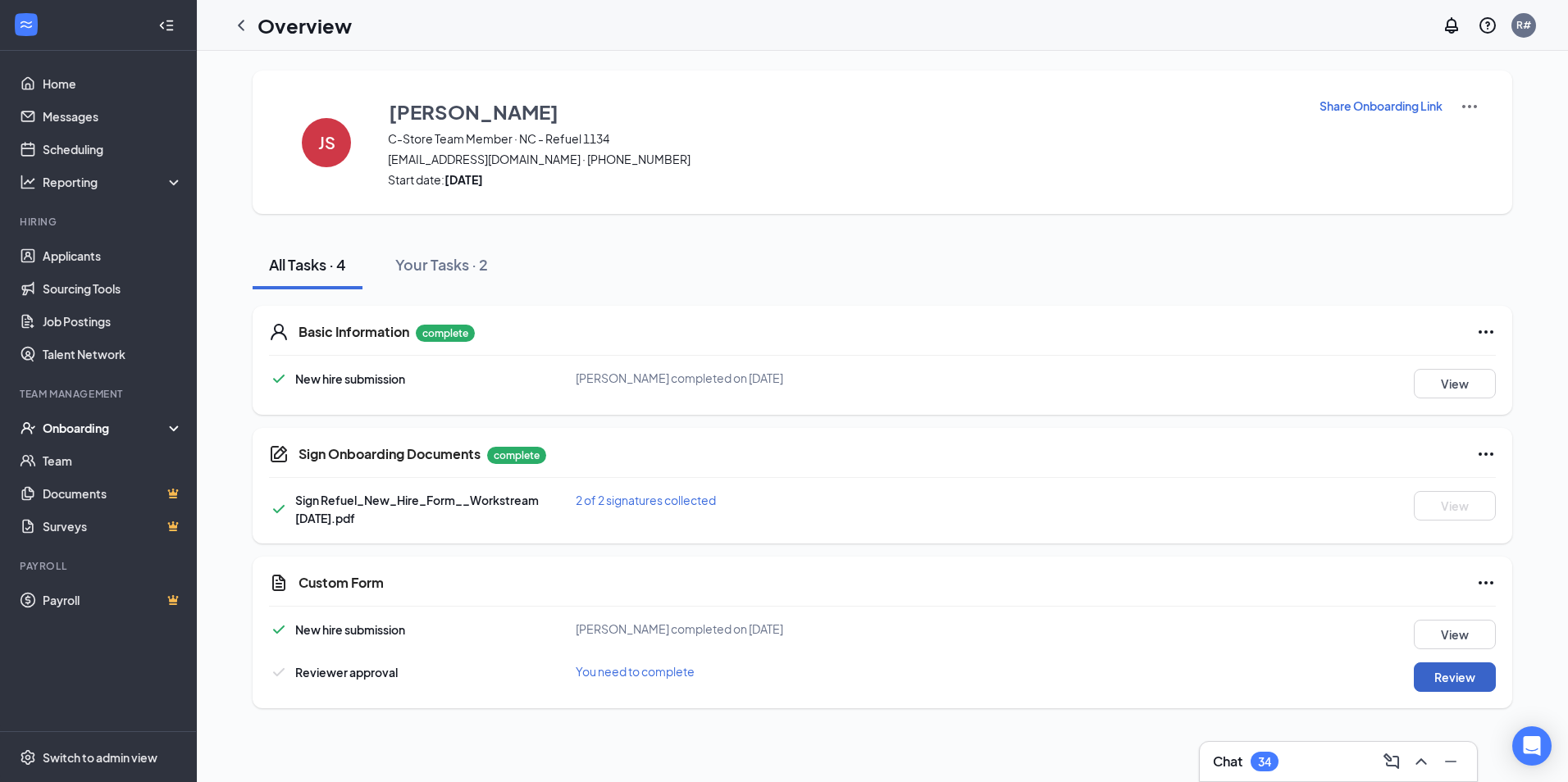
click at [1454, 680] on button "Review" at bounding box center [1455, 676] width 82 height 30
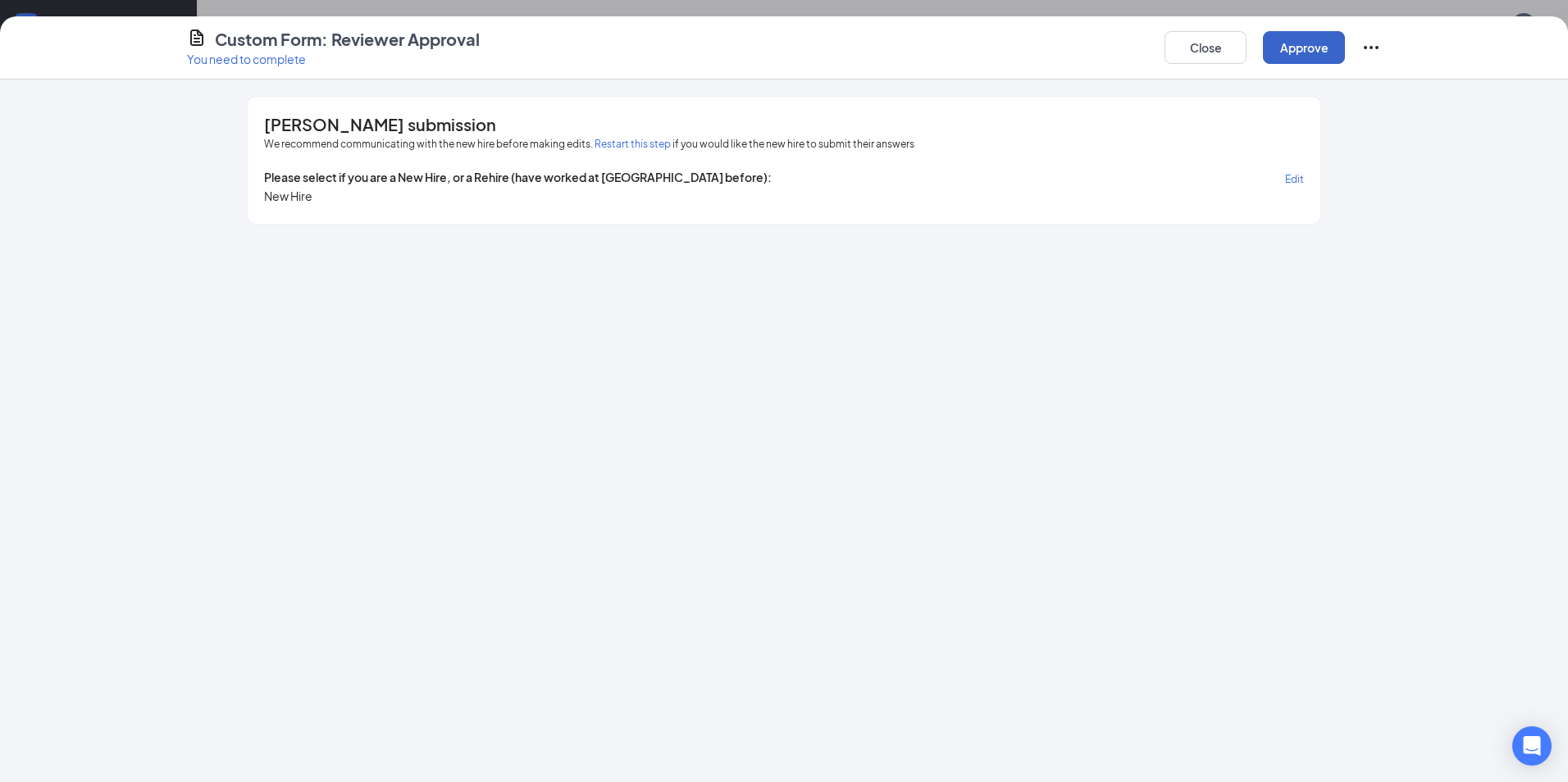
click at [1295, 58] on button "Approve" at bounding box center [1303, 48] width 82 height 32
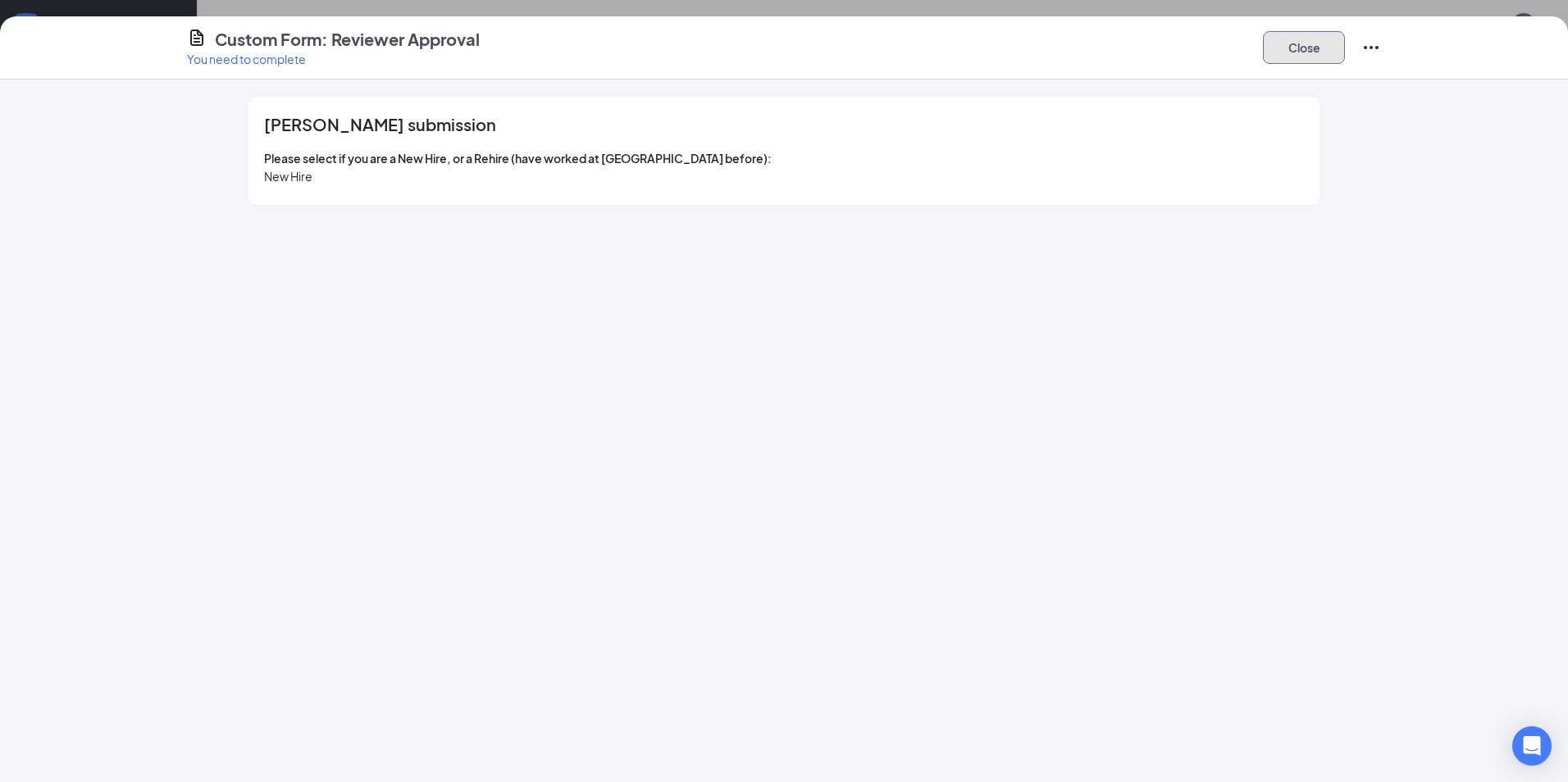
click at [1293, 56] on button "Close" at bounding box center [1303, 48] width 82 height 32
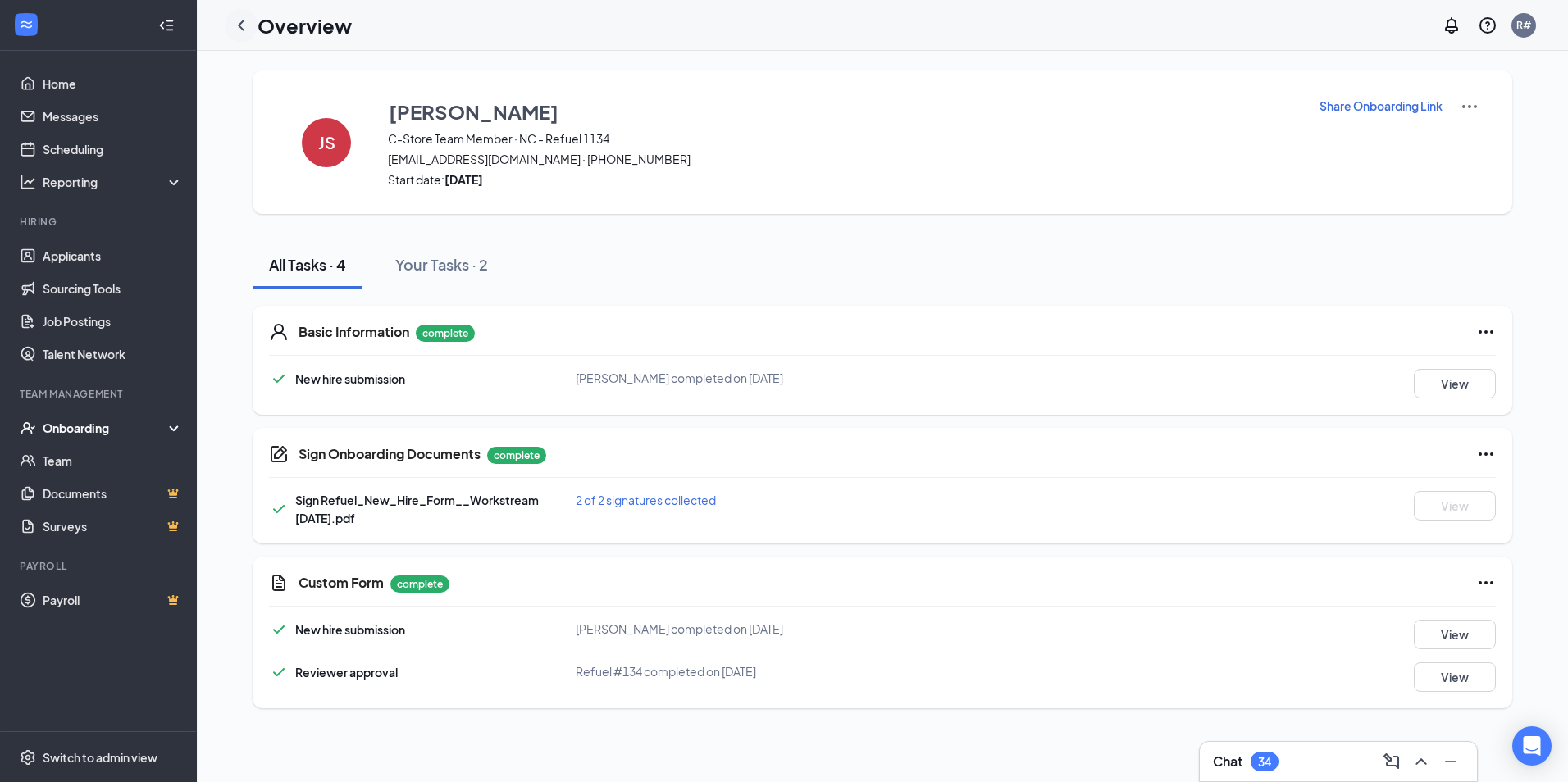
click at [238, 27] on icon "ChevronLeft" at bounding box center [241, 25] width 20 height 20
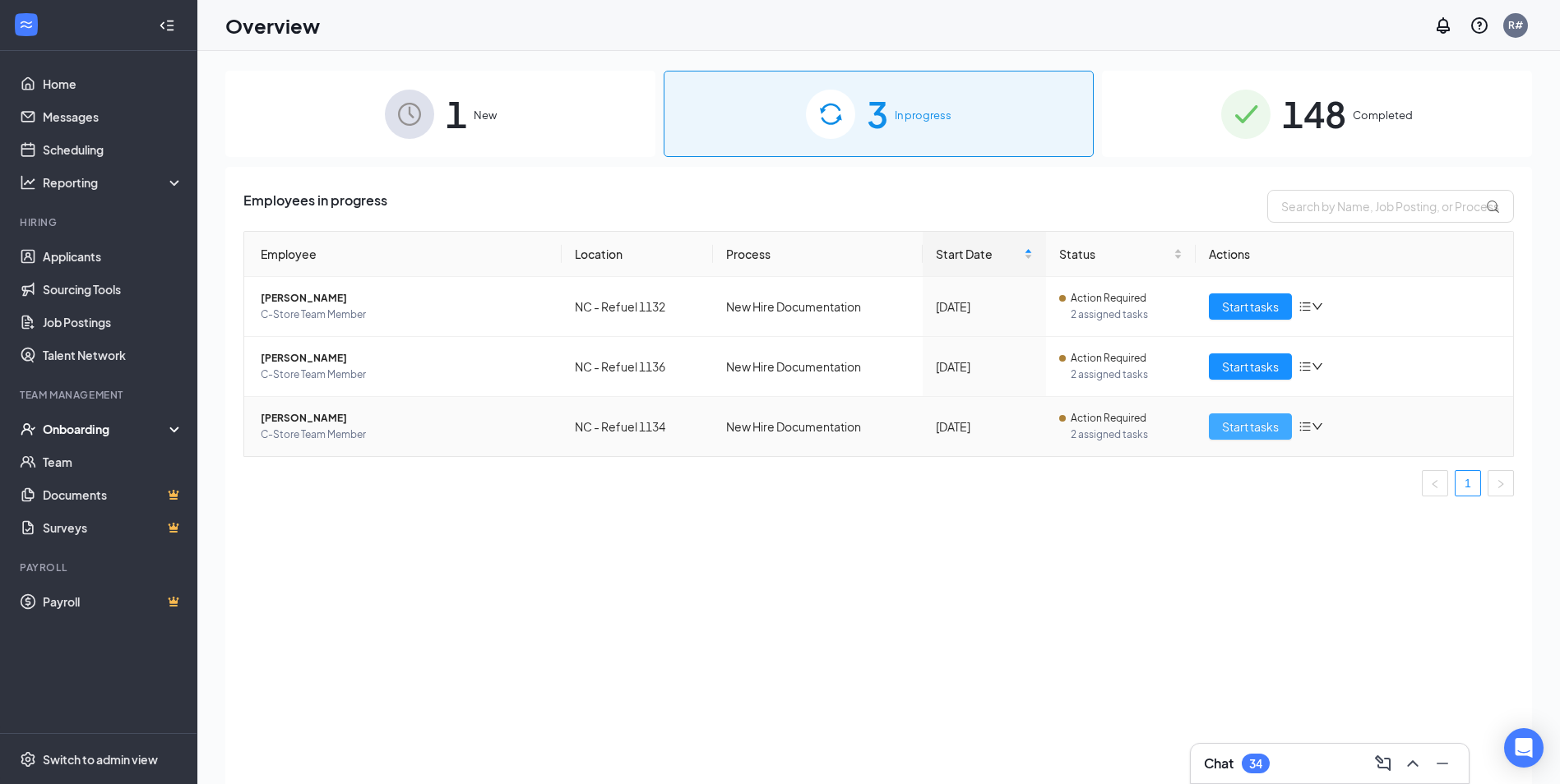
click at [1269, 429] on span "Start tasks" at bounding box center [1250, 426] width 56 height 18
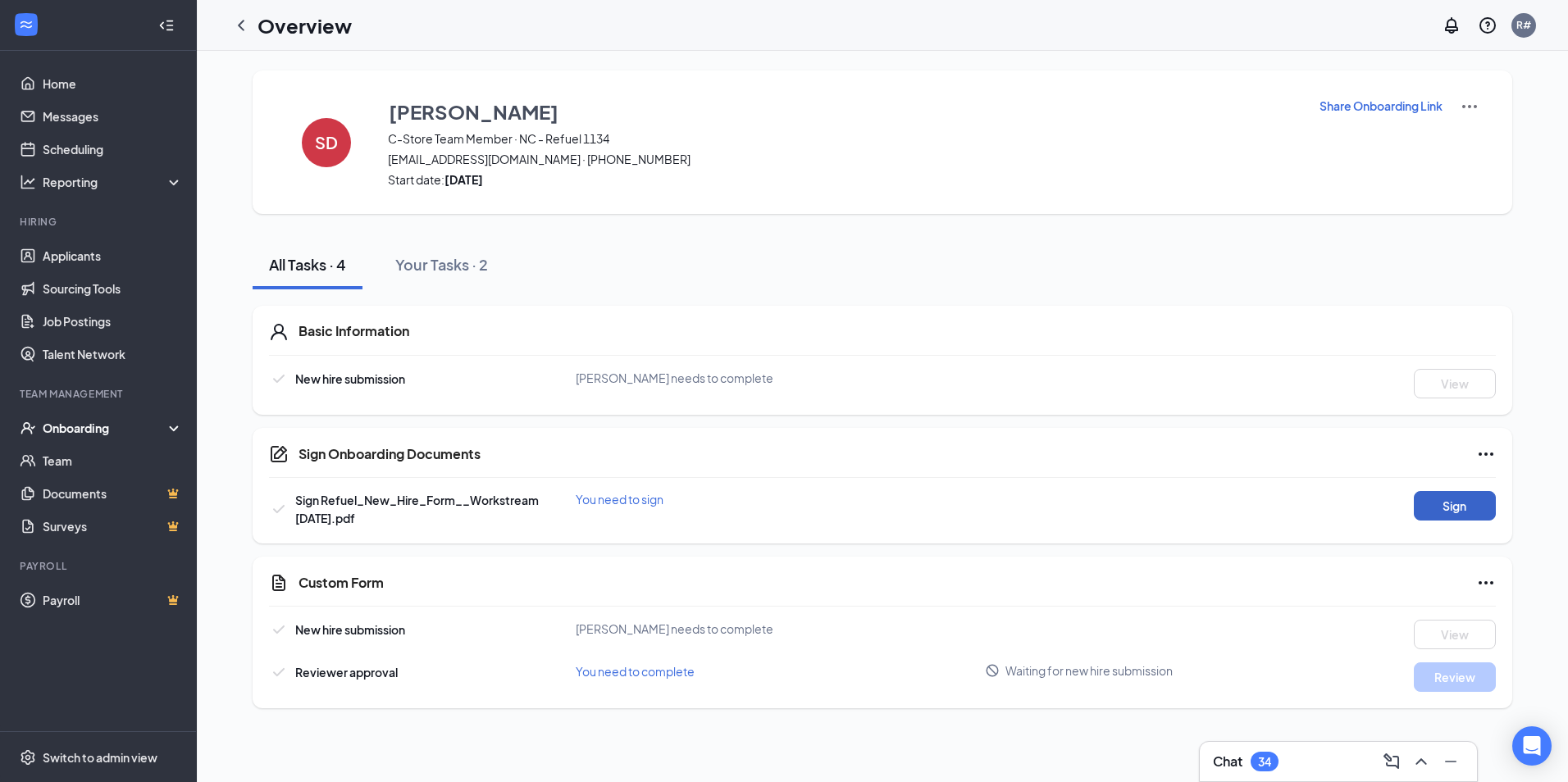
click at [1445, 506] on button "Sign" at bounding box center [1455, 506] width 82 height 30
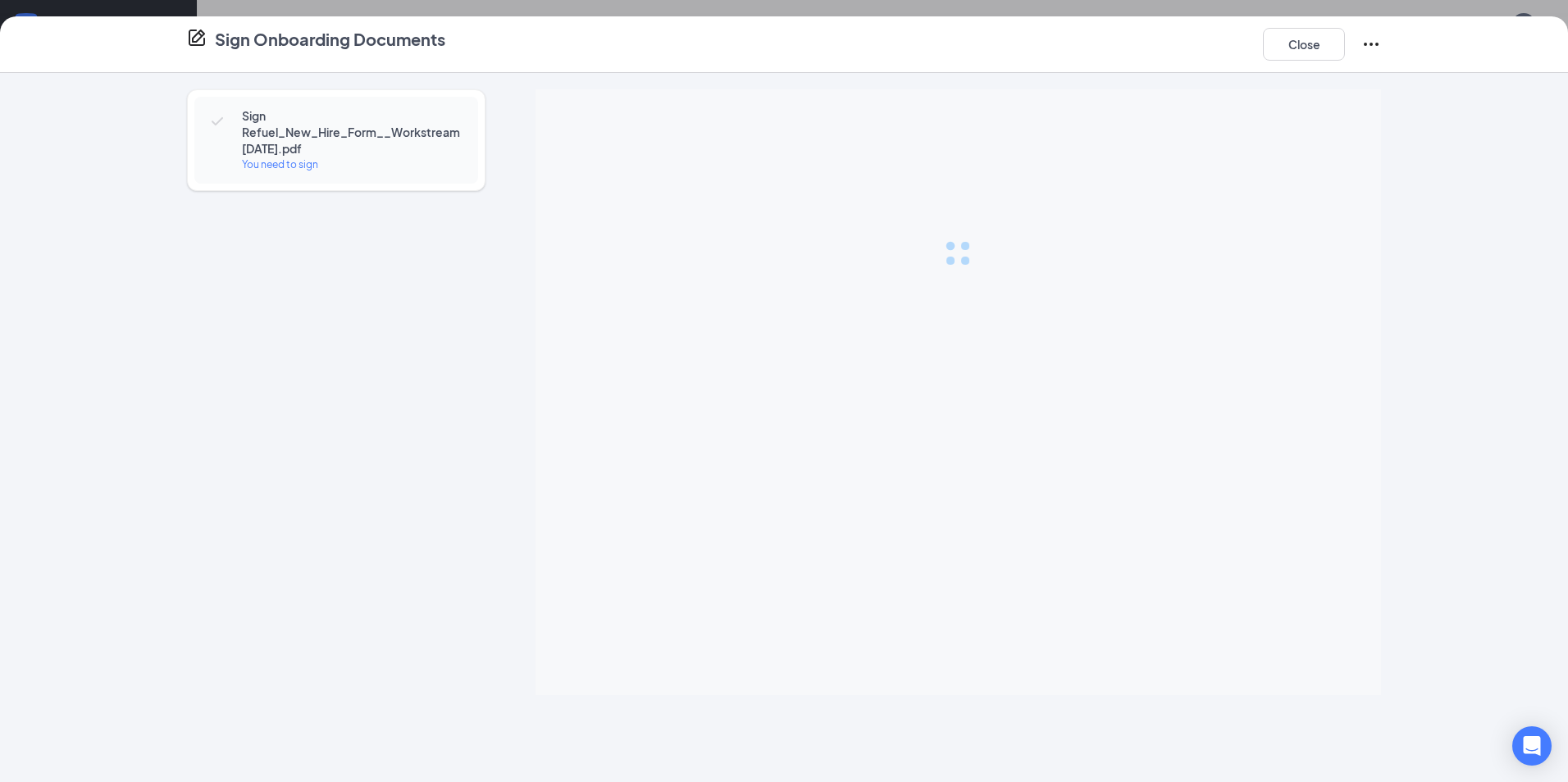
click at [296, 167] on div "You need to sign" at bounding box center [352, 164] width 220 height 16
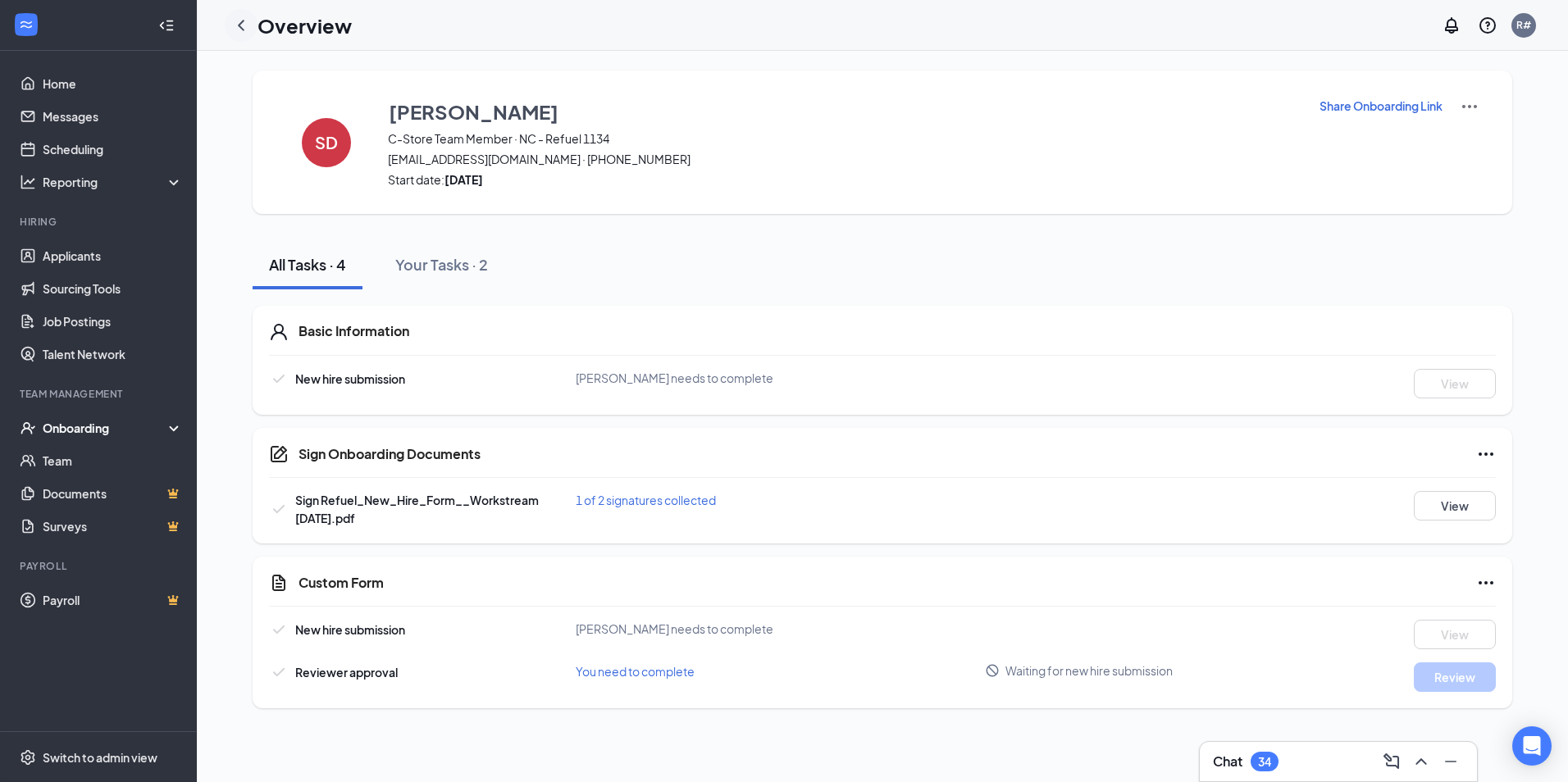
click at [236, 23] on icon "ChevronLeft" at bounding box center [241, 25] width 20 height 20
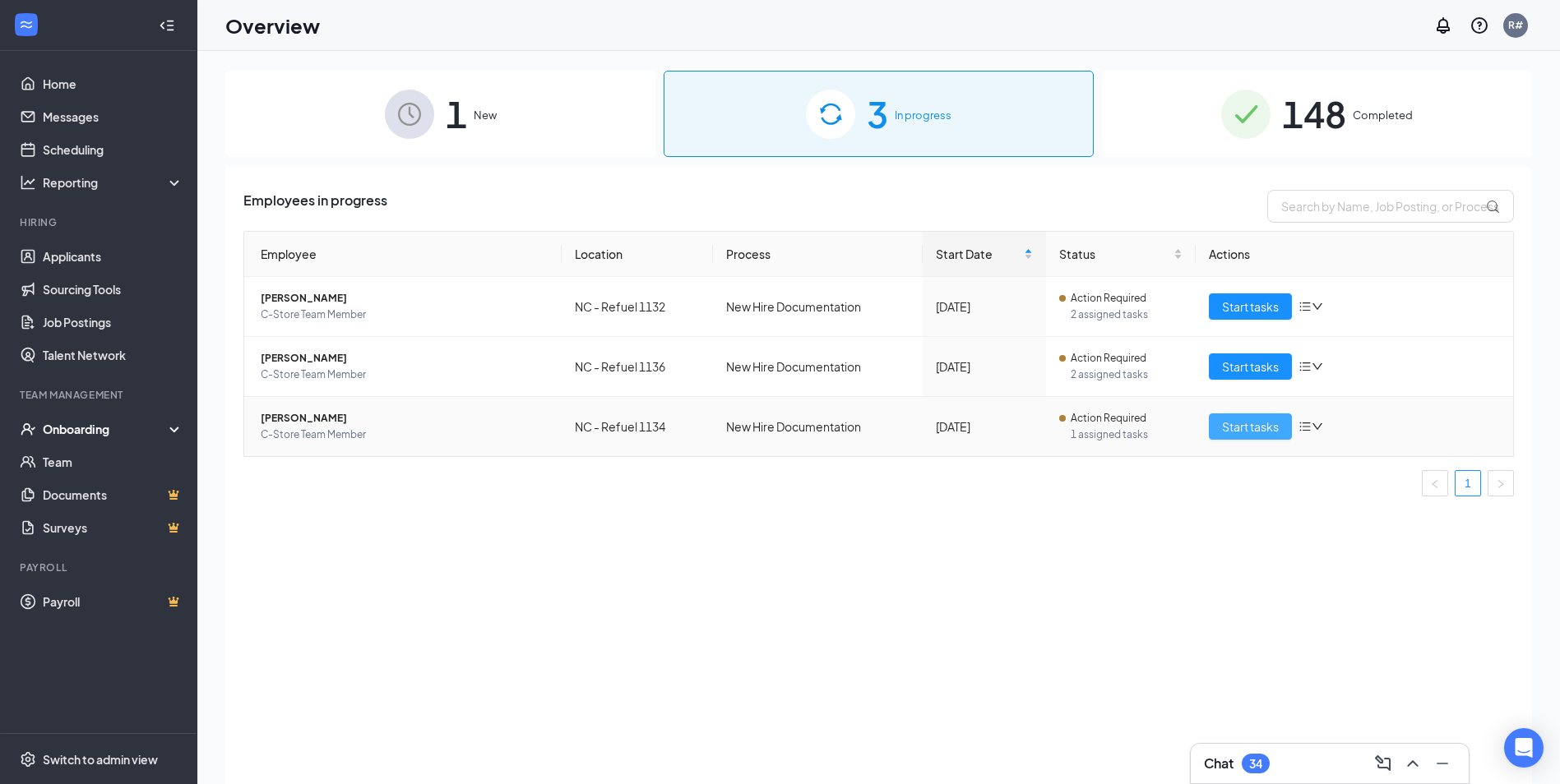
click at [1242, 428] on span "Start tasks" at bounding box center [1250, 426] width 56 height 18
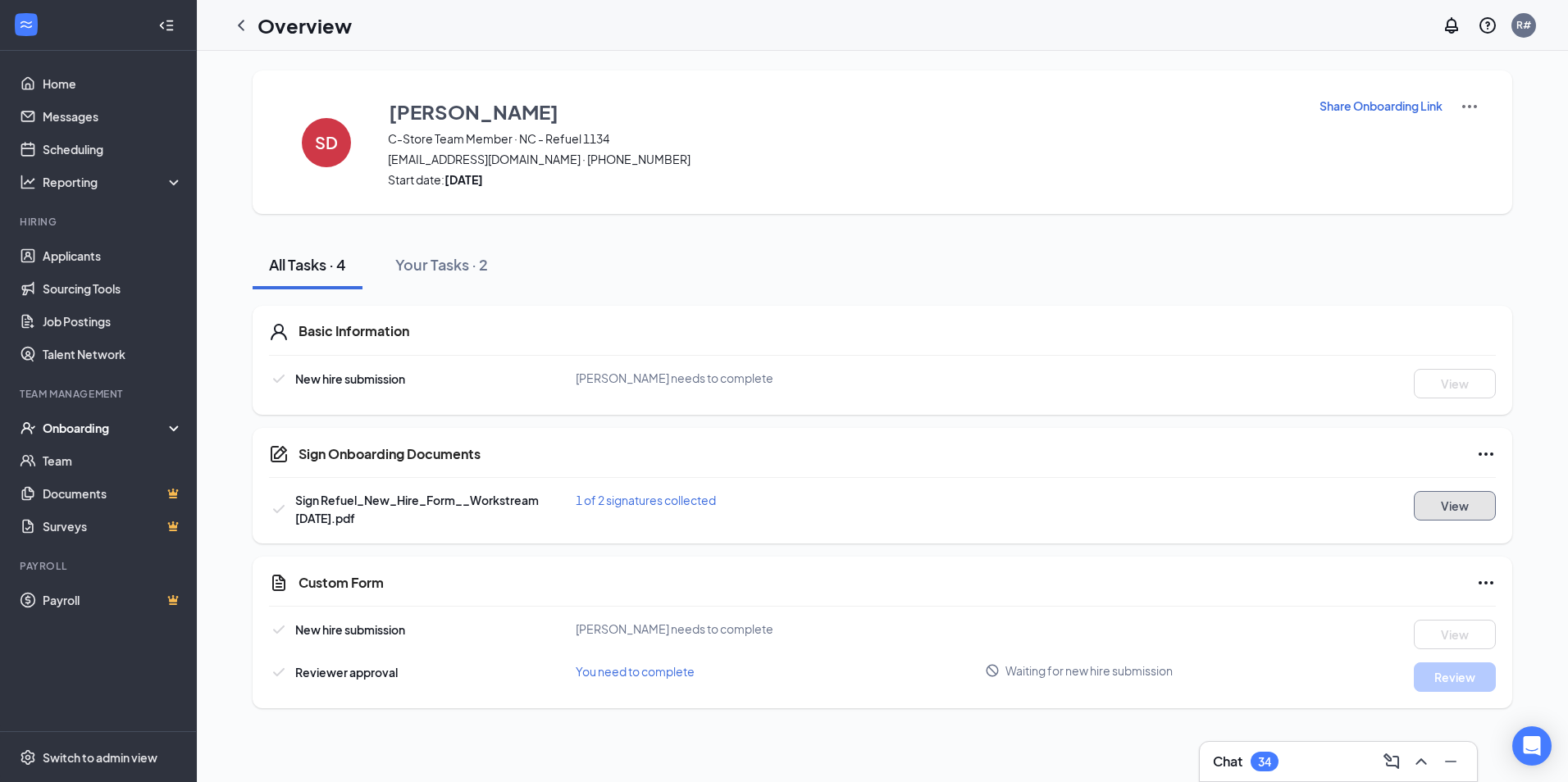
click at [1431, 497] on button "View" at bounding box center [1455, 506] width 82 height 30
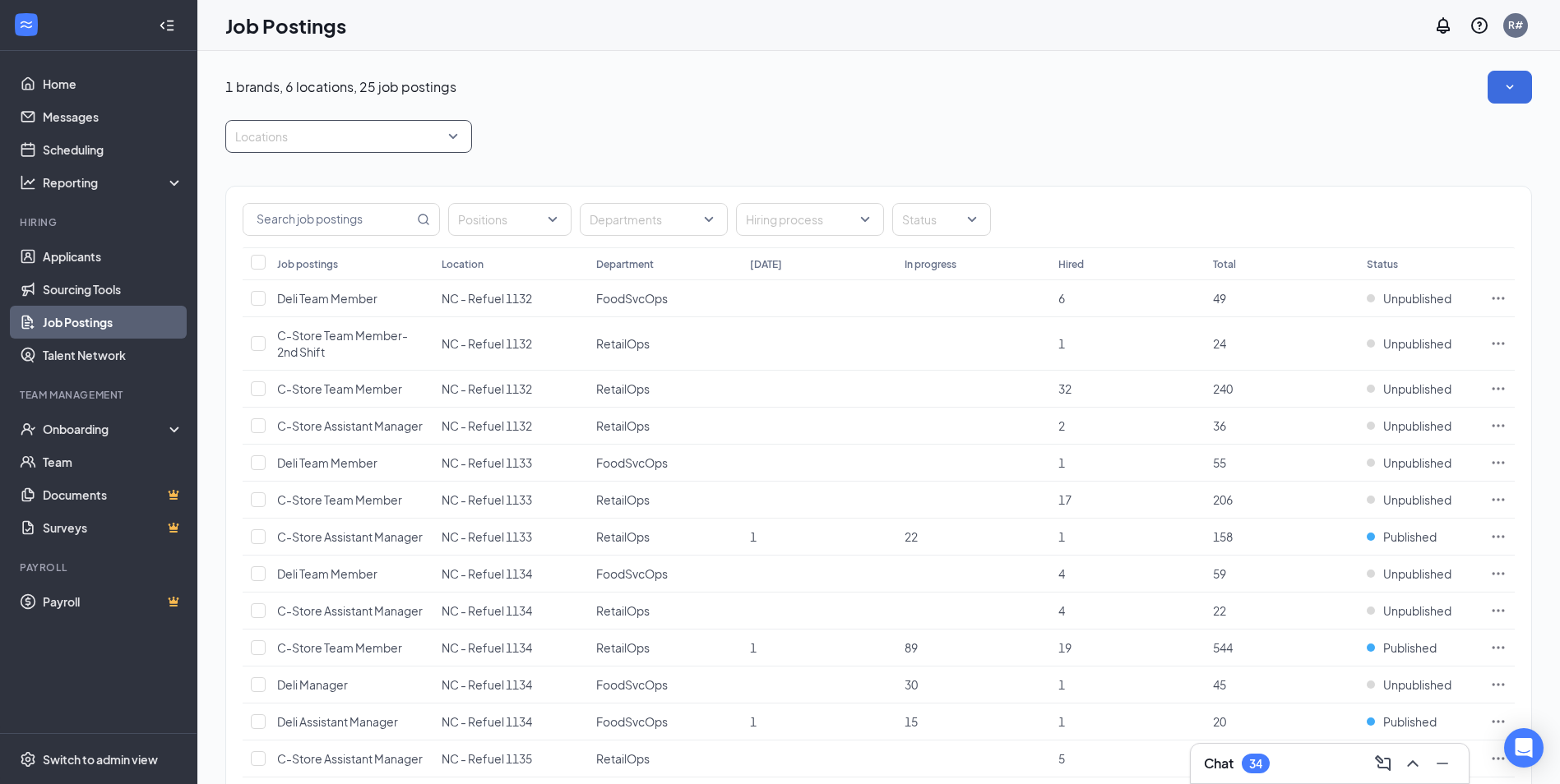
click at [331, 138] on div at bounding box center [340, 137] width 222 height 27
click at [322, 299] on span "NC - Refuel 1134" at bounding box center [307, 294] width 91 height 14
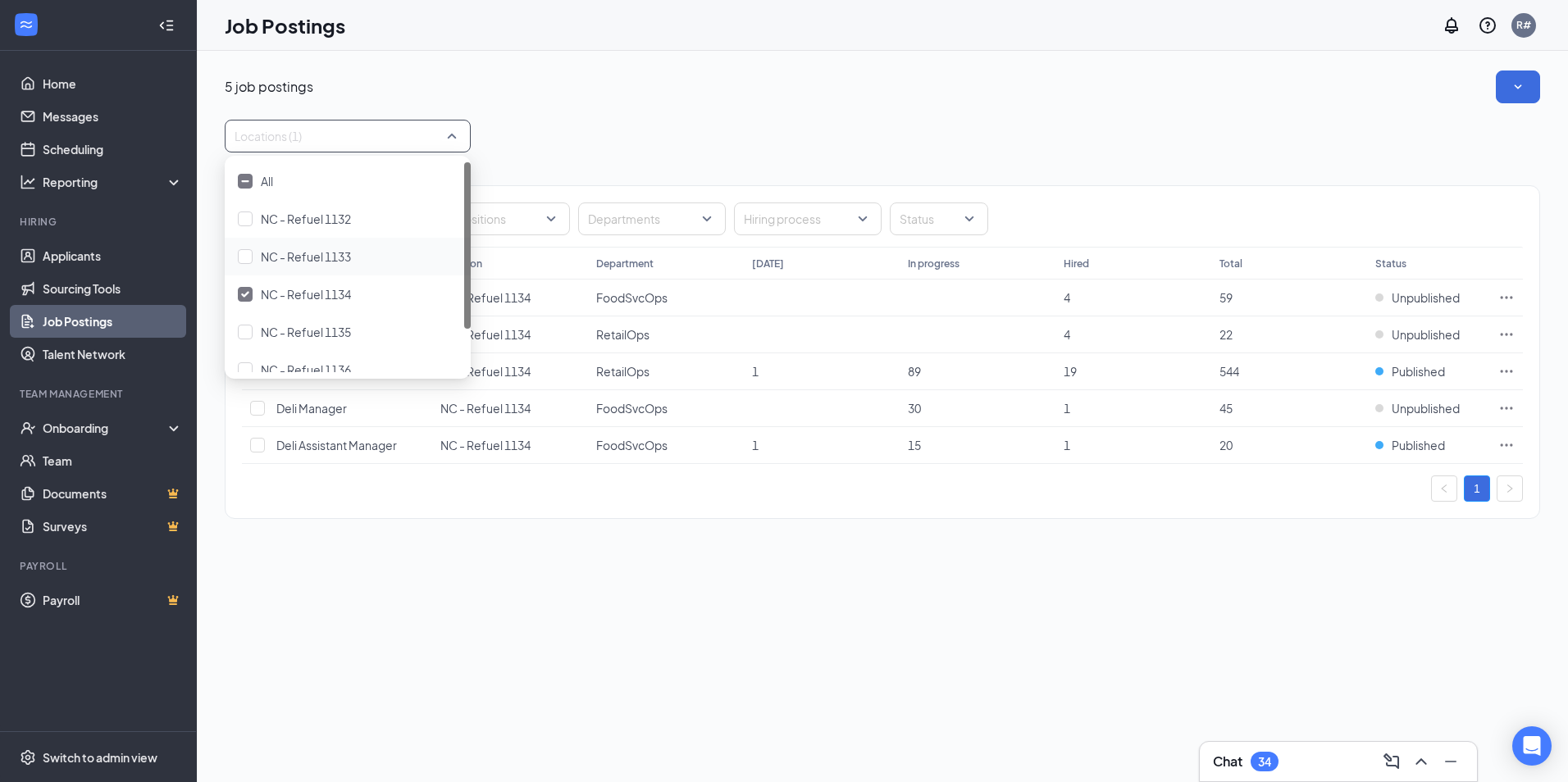
click at [627, 125] on div "Locations (1)" at bounding box center [882, 136] width 1315 height 32
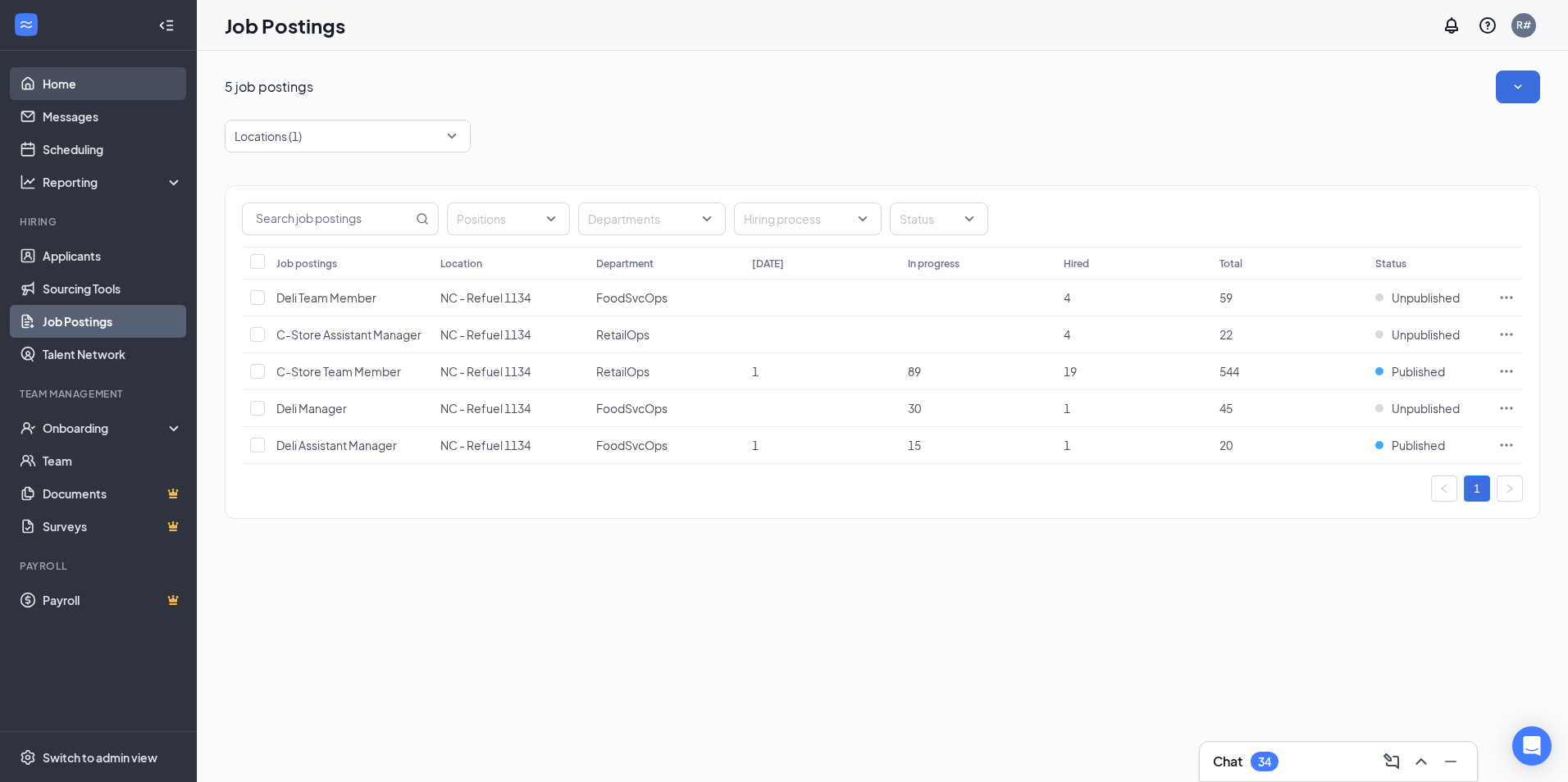
click at [70, 91] on link "Home" at bounding box center [112, 84] width 140 height 32
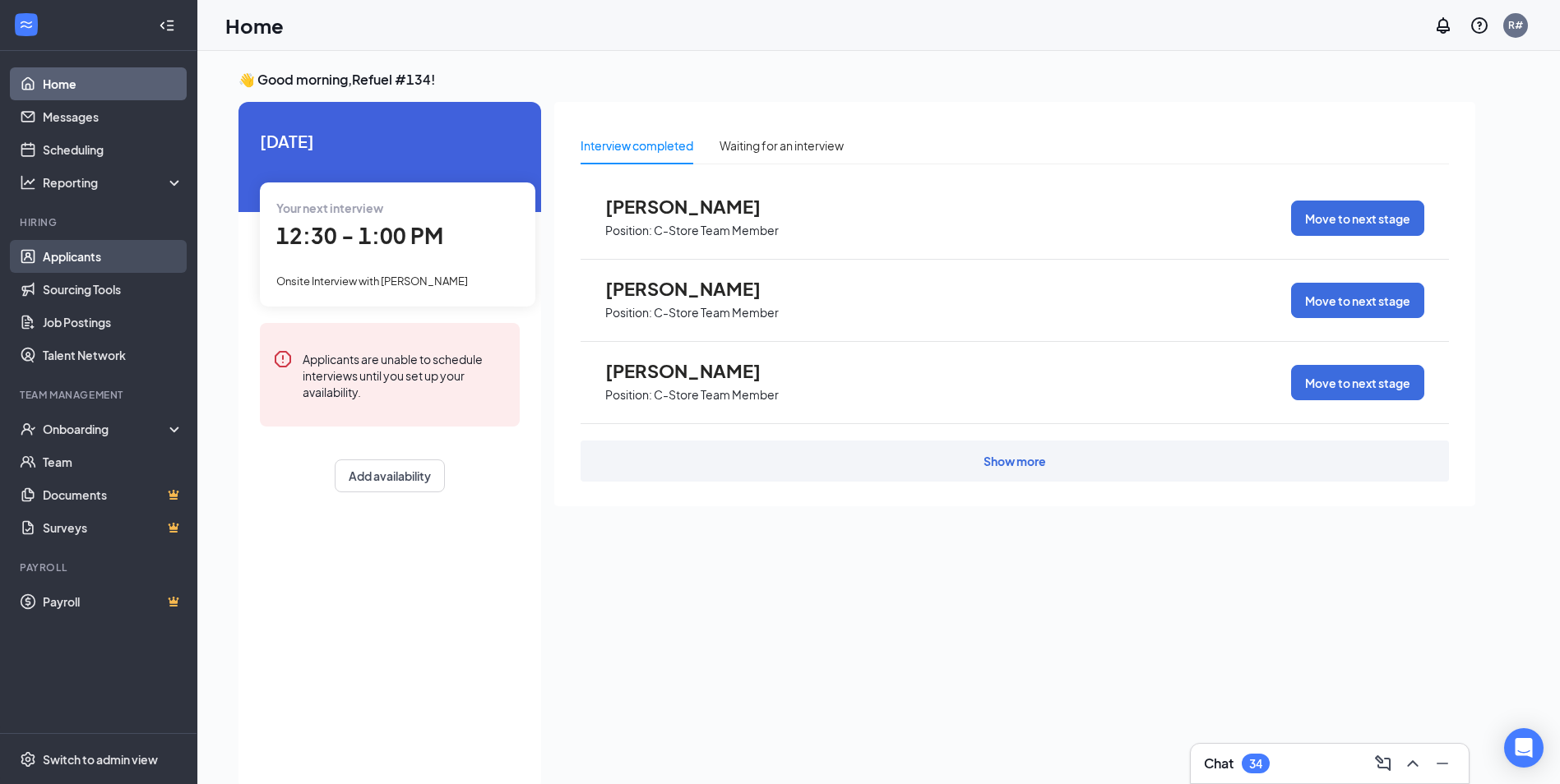
click at [93, 262] on link "Applicants" at bounding box center [113, 256] width 140 height 32
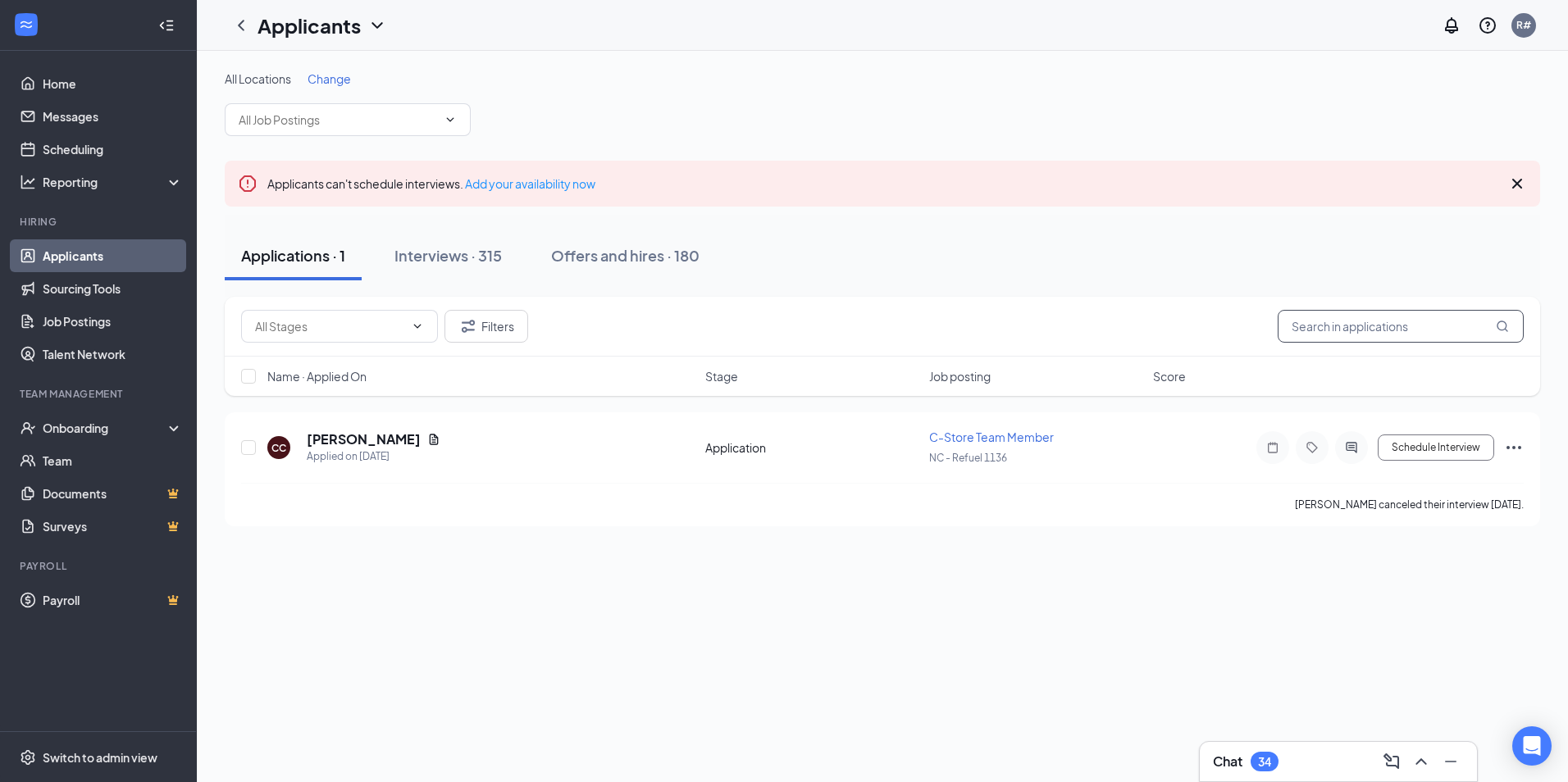
click at [1333, 328] on input "text" at bounding box center [1400, 326] width 246 height 32
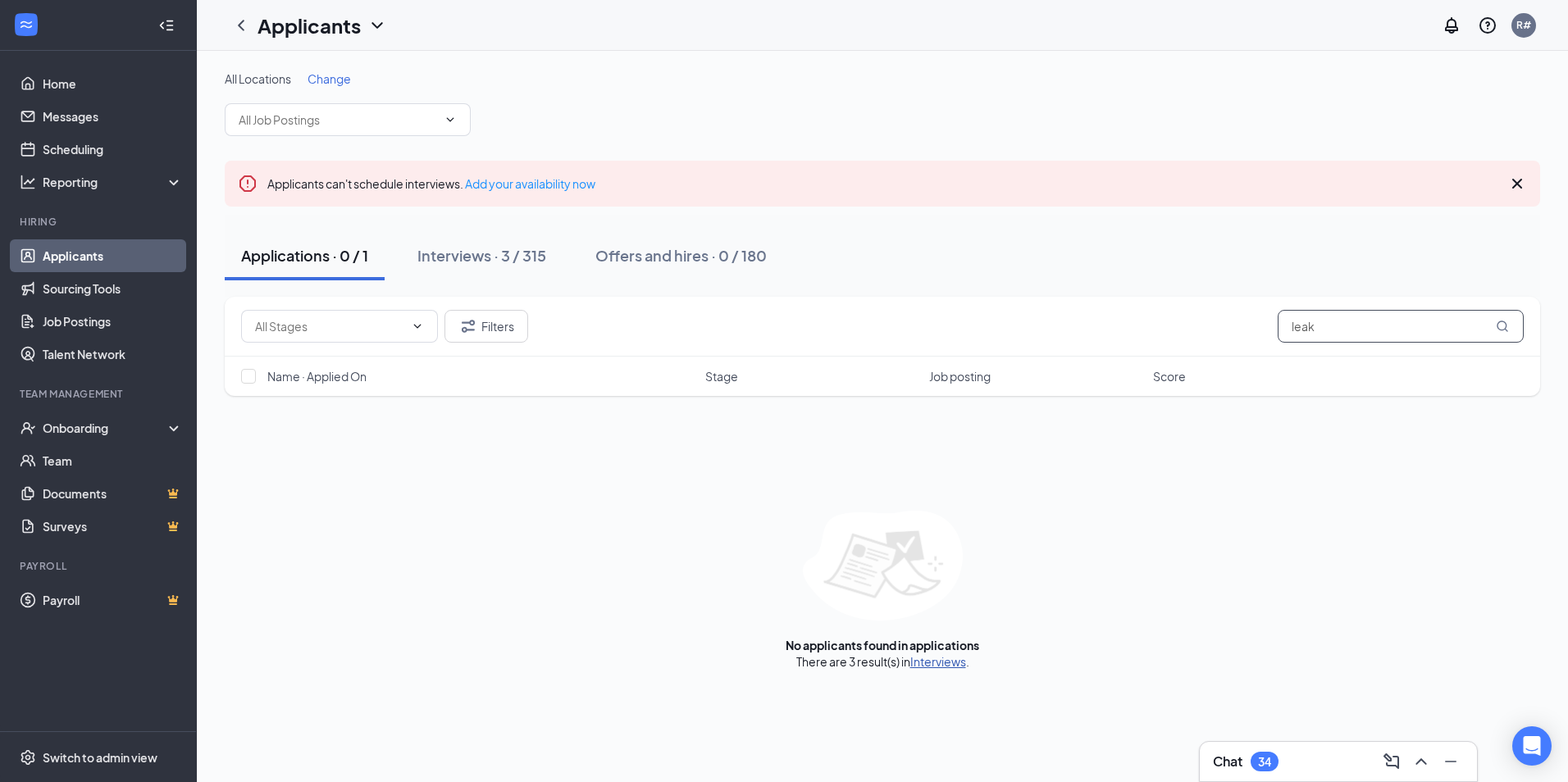
type input "leak"
click at [956, 662] on link "Interviews" at bounding box center [937, 661] width 56 height 14
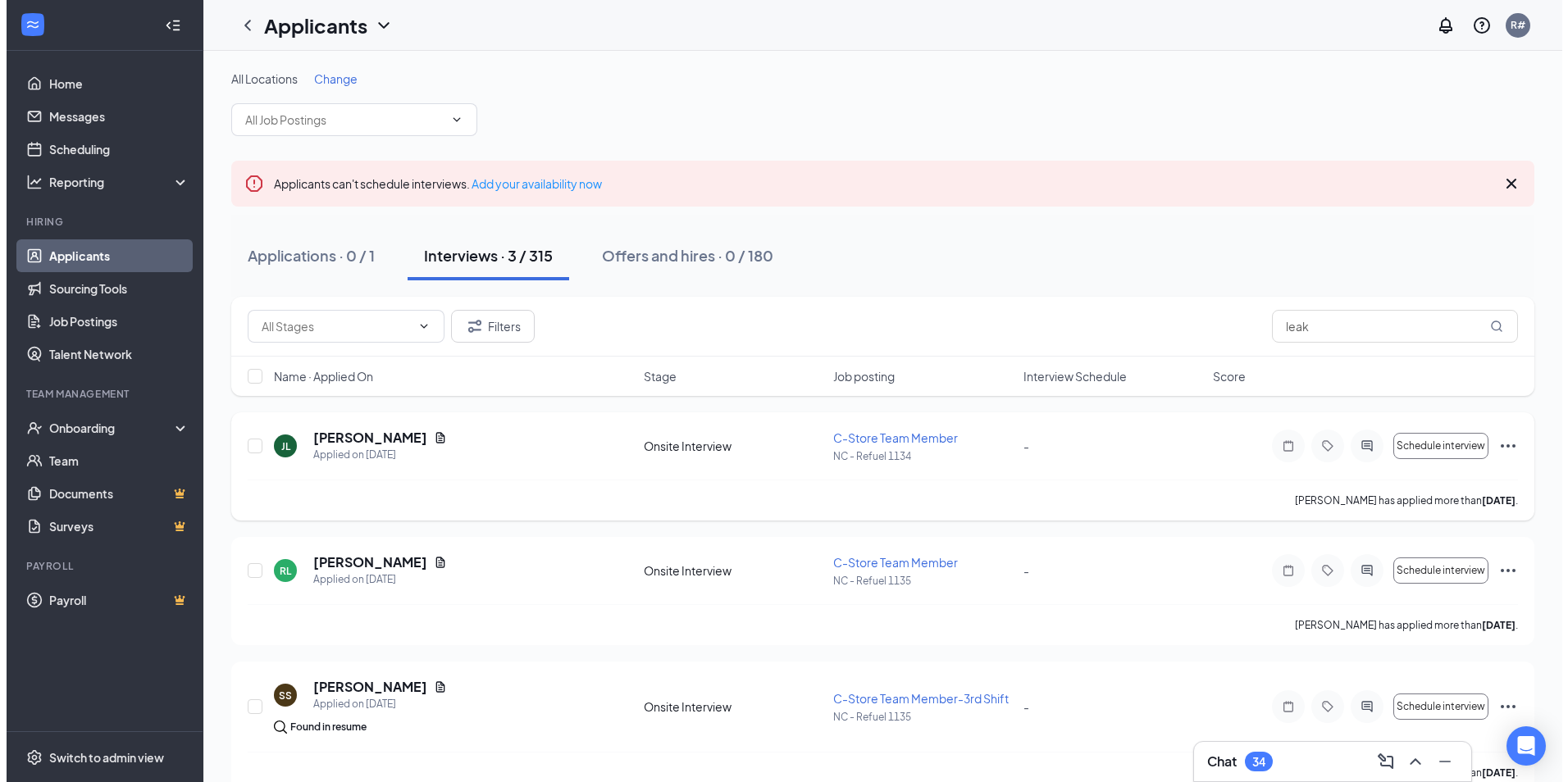
scroll to position [30, 0]
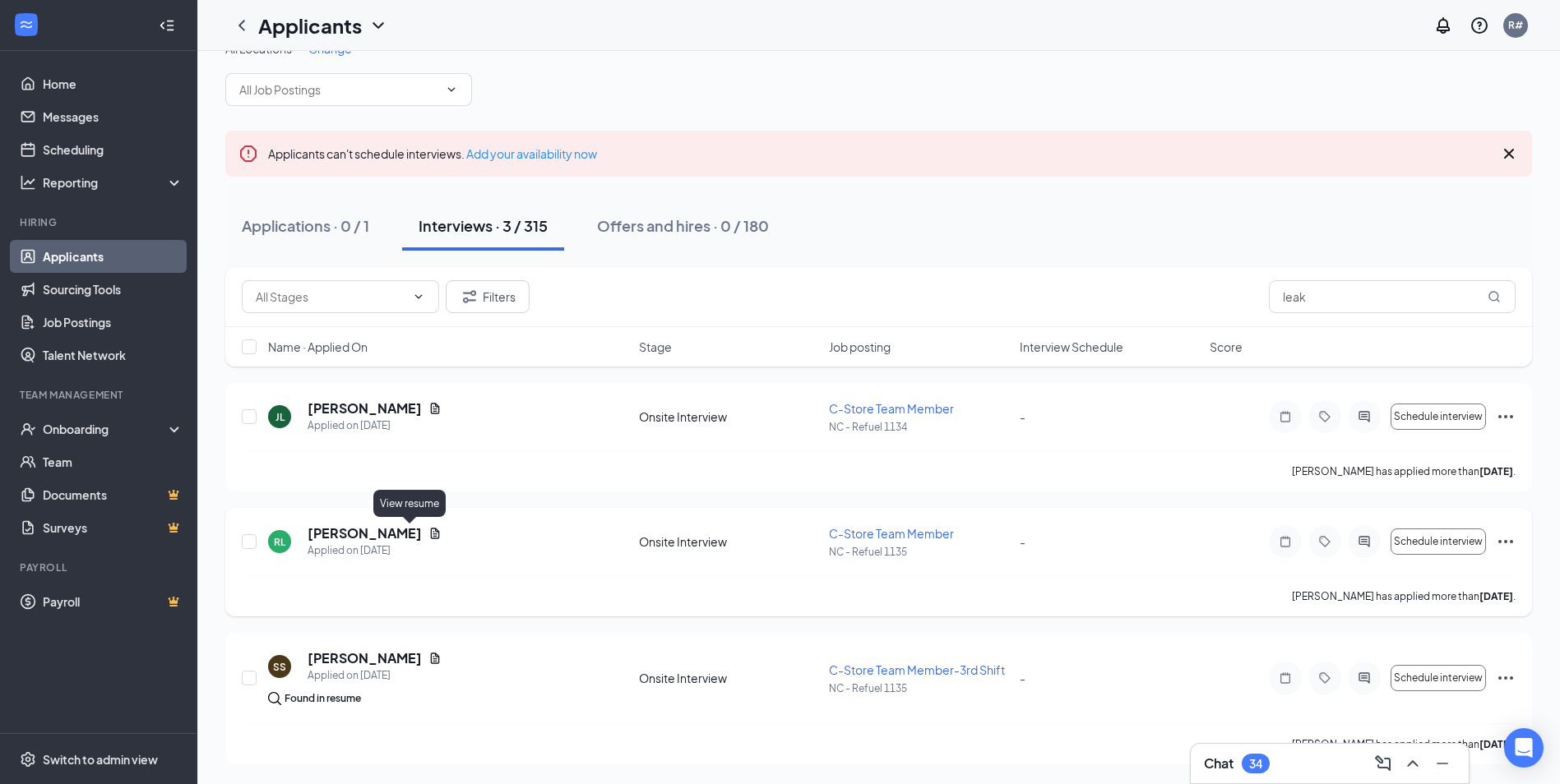
click at [431, 536] on icon "Document" at bounding box center [435, 533] width 9 height 11
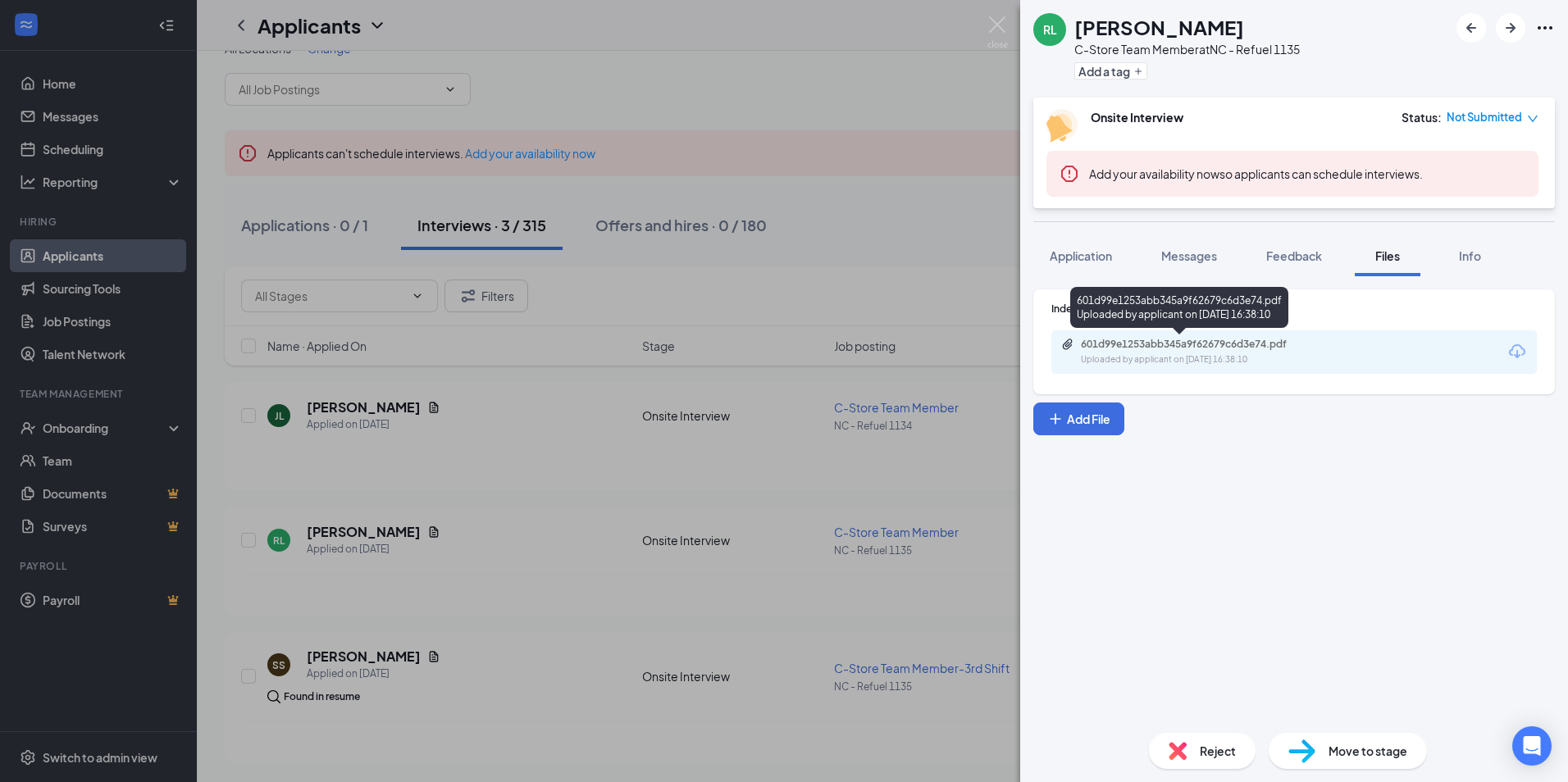
click at [1154, 342] on div "601d99e1253abb345a9f62679c6d3e74.pdf" at bounding box center [1195, 345] width 230 height 13
